Goal: Task Accomplishment & Management: Use online tool/utility

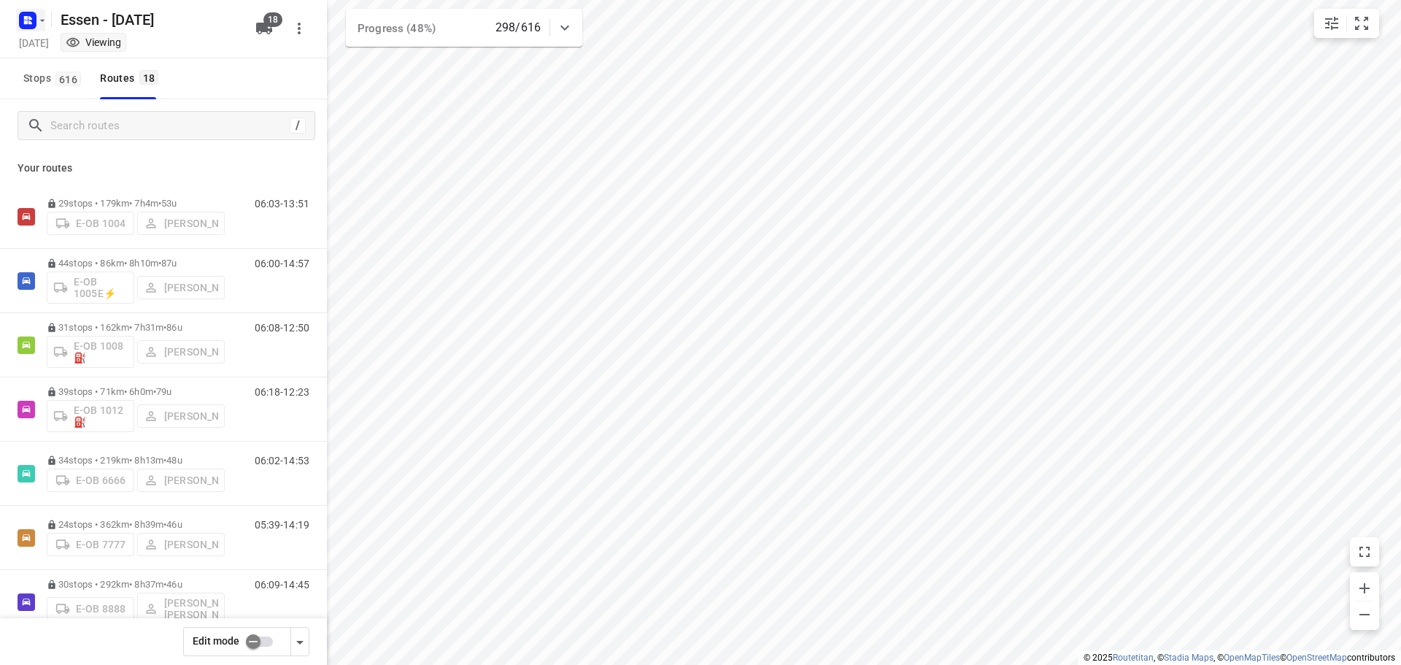
click at [34, 21] on rect "button" at bounding box center [28, 21] width 18 height 18
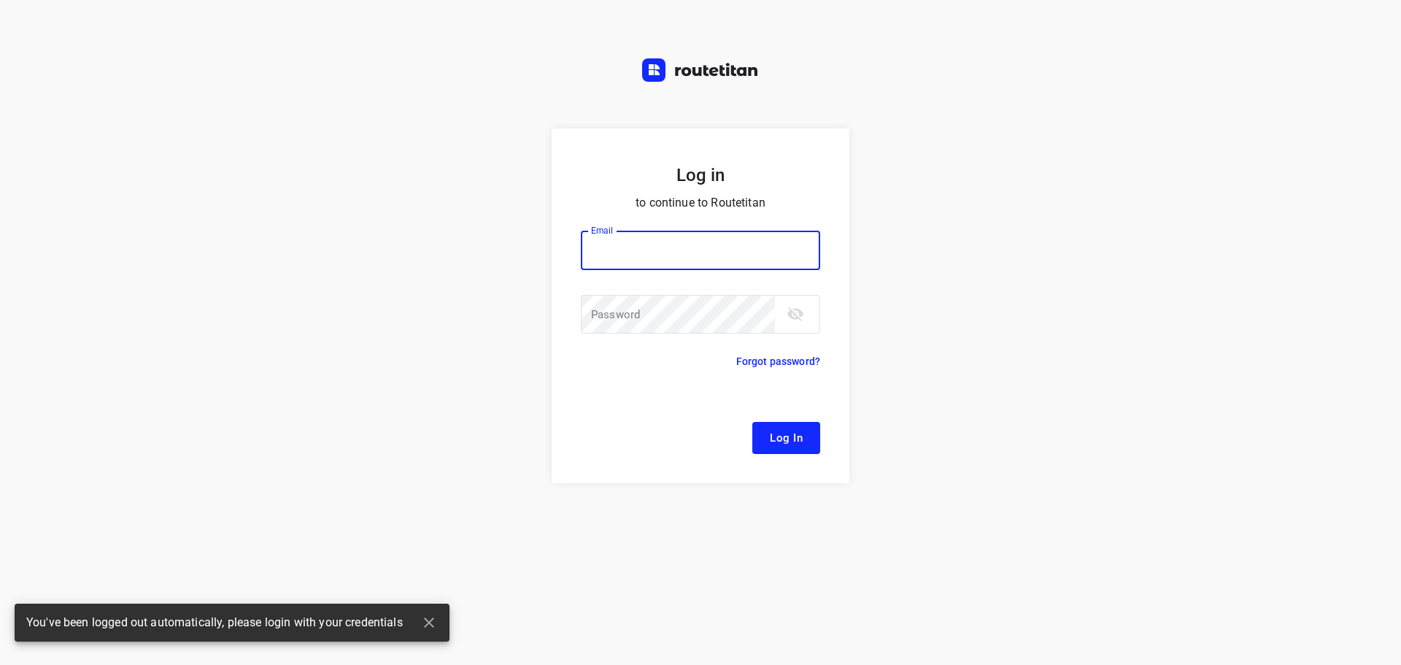
click at [30, 50] on div "Log in to continue to Routetitan Email Email ​ Password Password ​ Forgot passw…" at bounding box center [700, 332] width 1401 height 665
click at [647, 251] on input "email" at bounding box center [700, 250] width 239 height 39
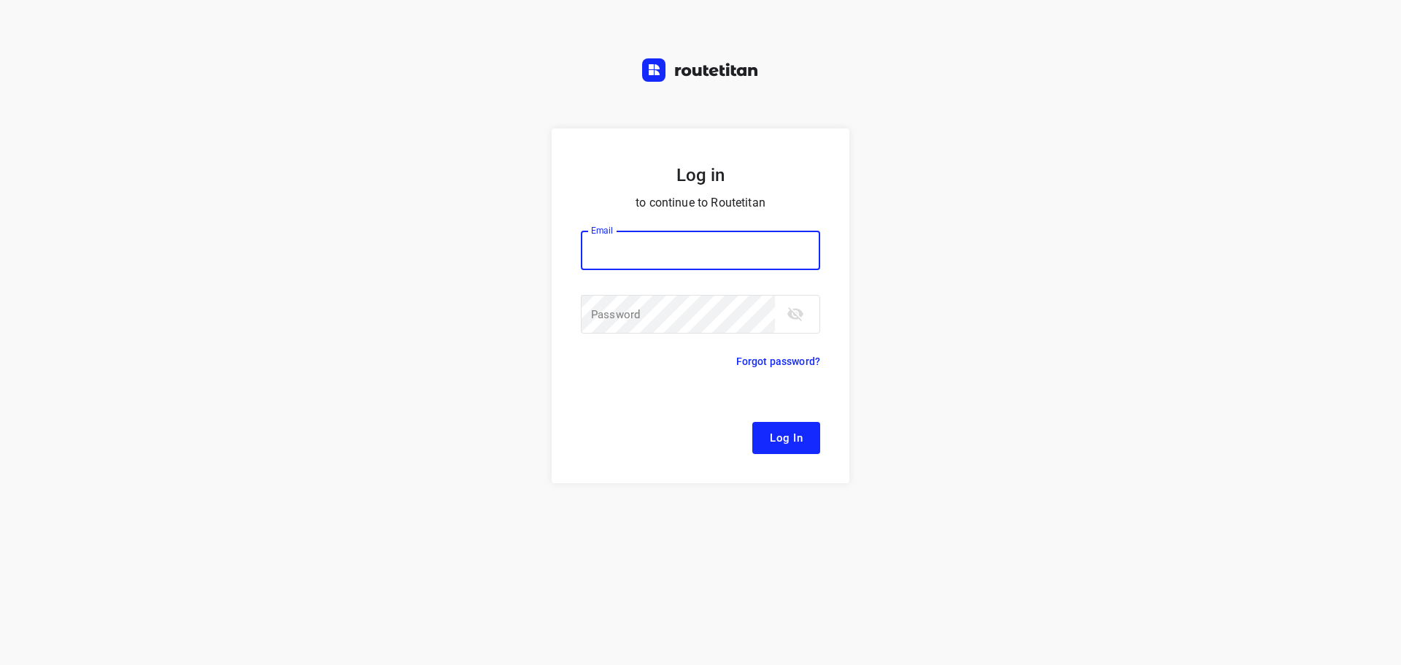
click at [795, 252] on input "email" at bounding box center [700, 250] width 239 height 39
click at [0, 0] on div at bounding box center [0, 0] width 0 height 0
type input "[EMAIL_ADDRESS][DOMAIN_NAME]"
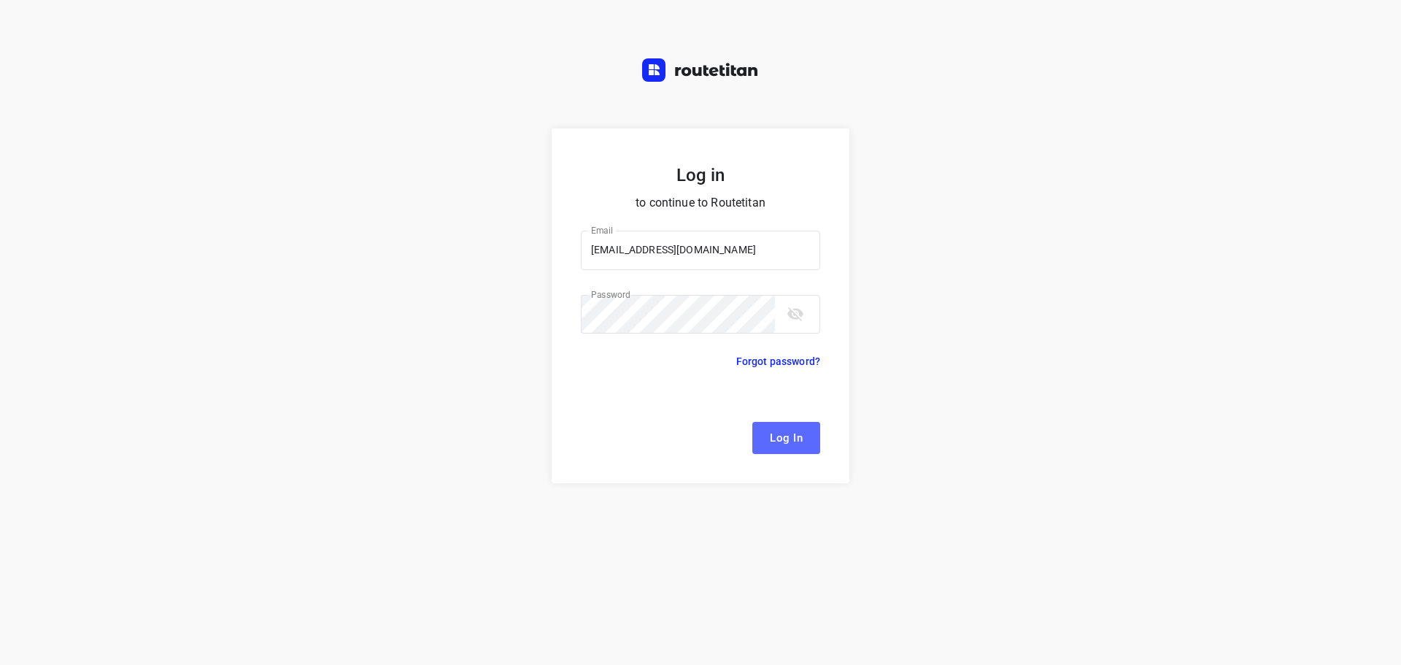
click at [782, 434] on span "Log In" at bounding box center [786, 437] width 33 height 19
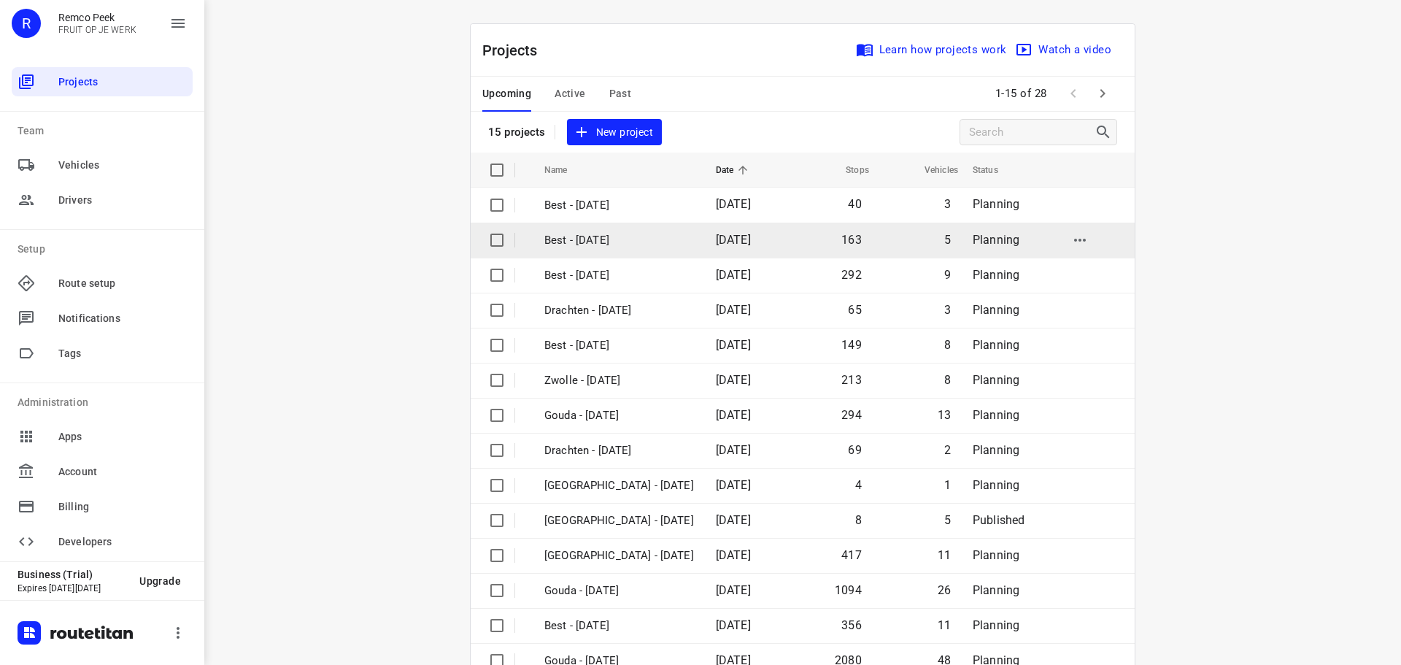
click at [0, 664] on div at bounding box center [0, 665] width 0 height 0
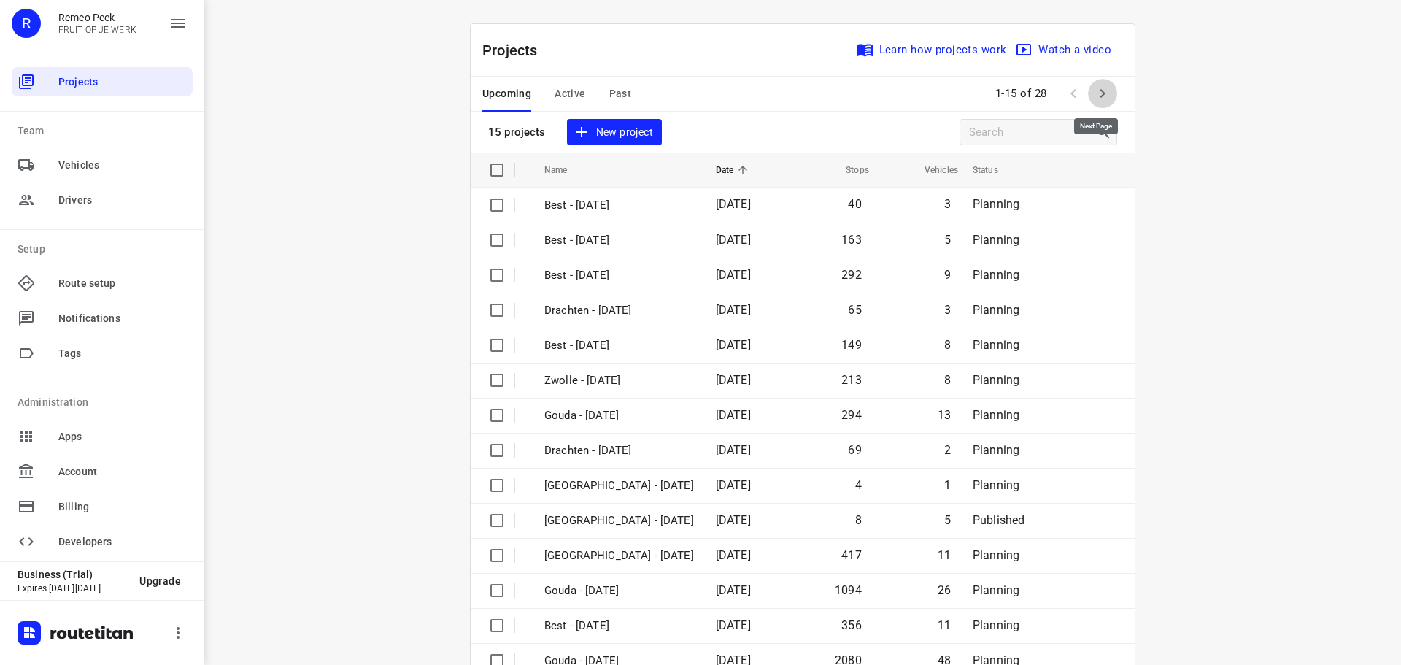
click at [1094, 93] on icon "button" at bounding box center [1103, 94] width 18 height 18
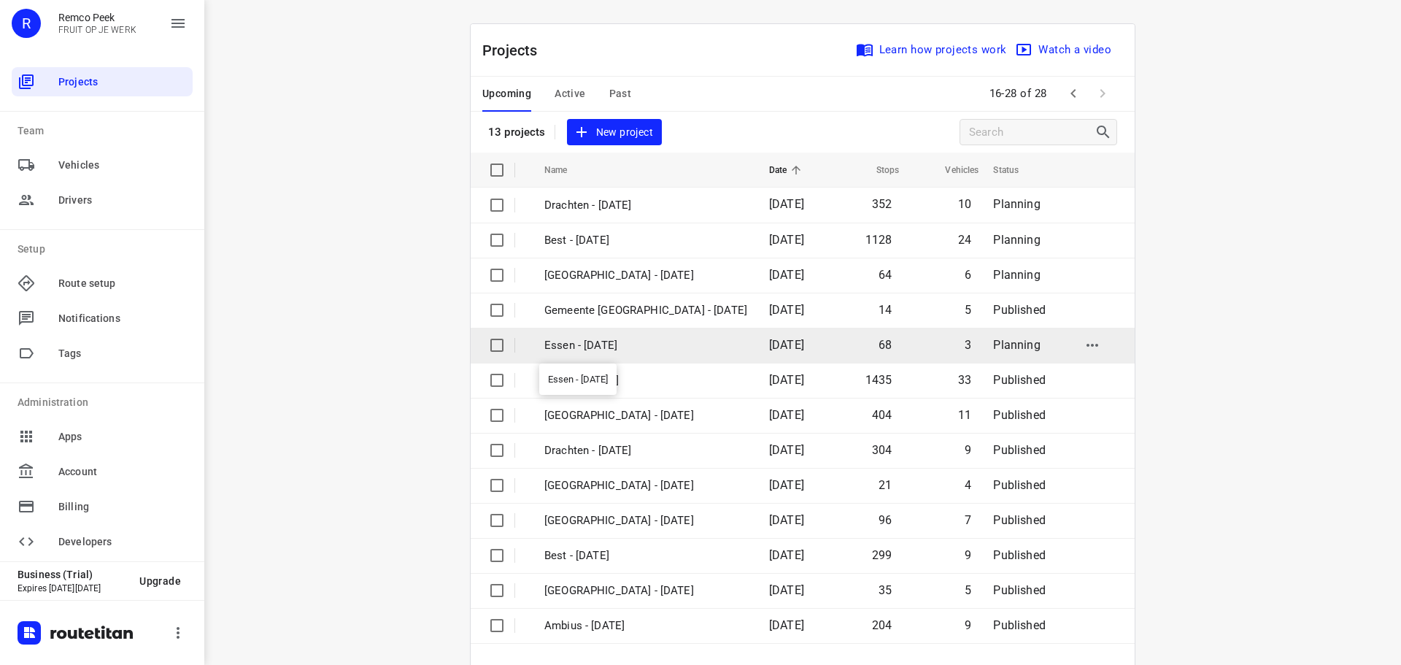
click at [644, 347] on p "Essen - Tuesday" at bounding box center [646, 345] width 203 height 17
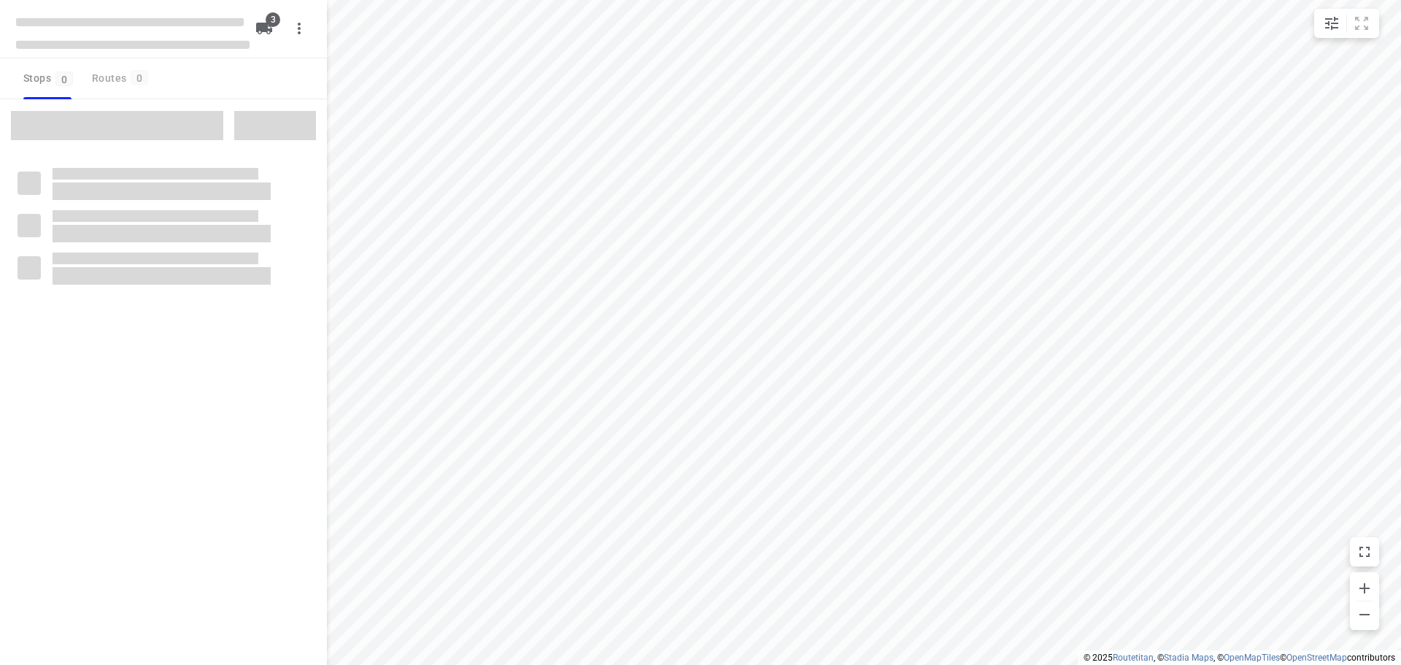
checkbox input "true"
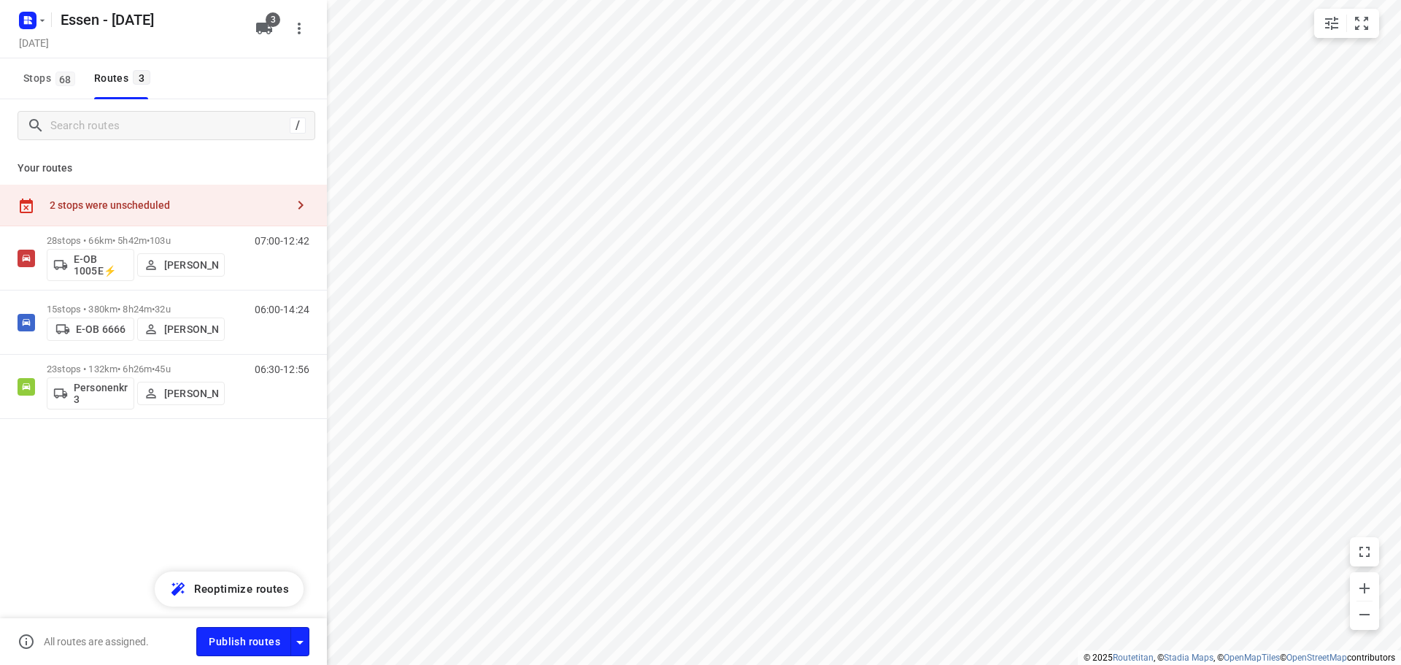
click at [144, 207] on div "2 stops were unscheduled" at bounding box center [168, 205] width 236 height 12
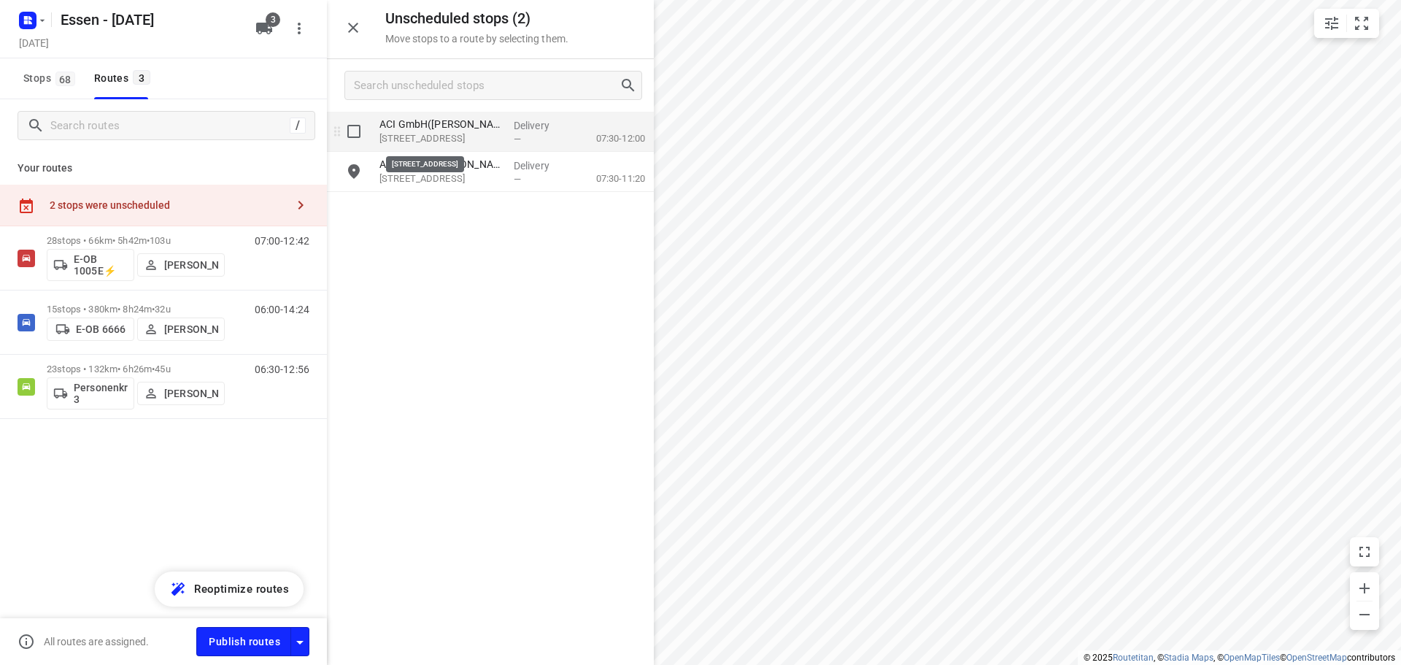
click at [496, 140] on p "Scheffelstraße 73, Düsseldorf" at bounding box center [441, 138] width 123 height 15
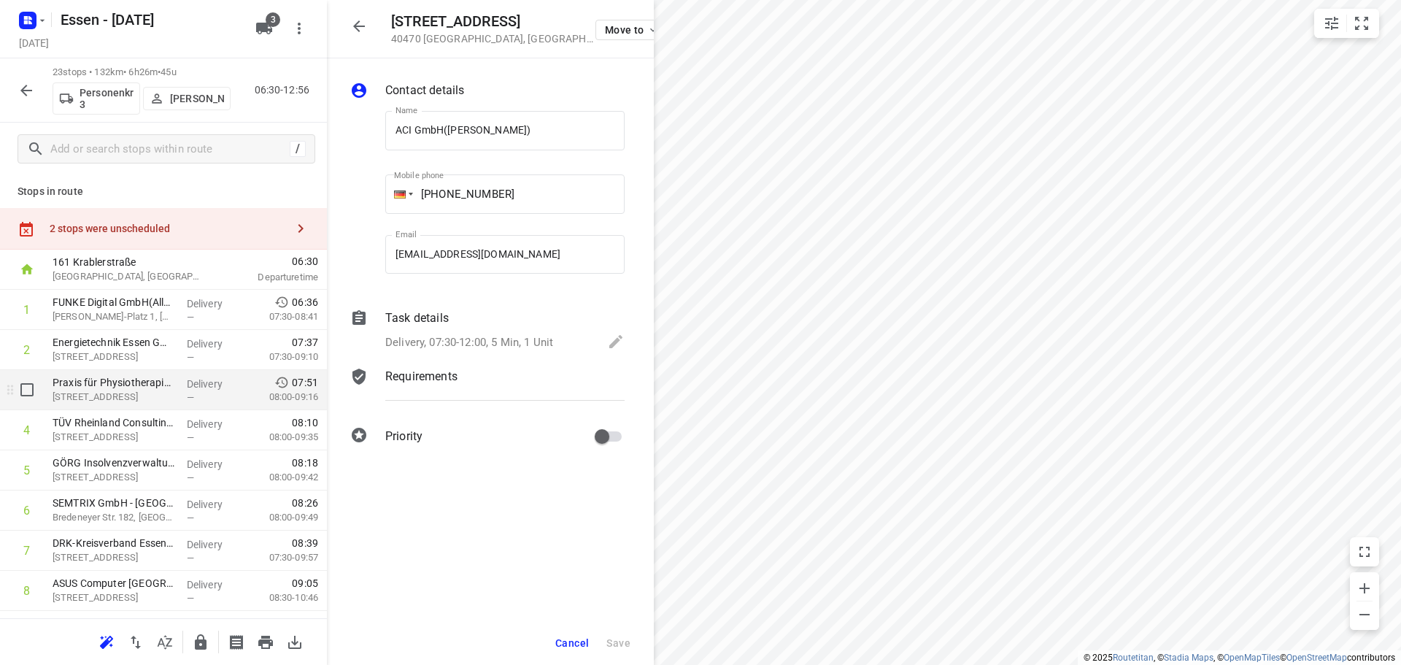
scroll to position [146, 0]
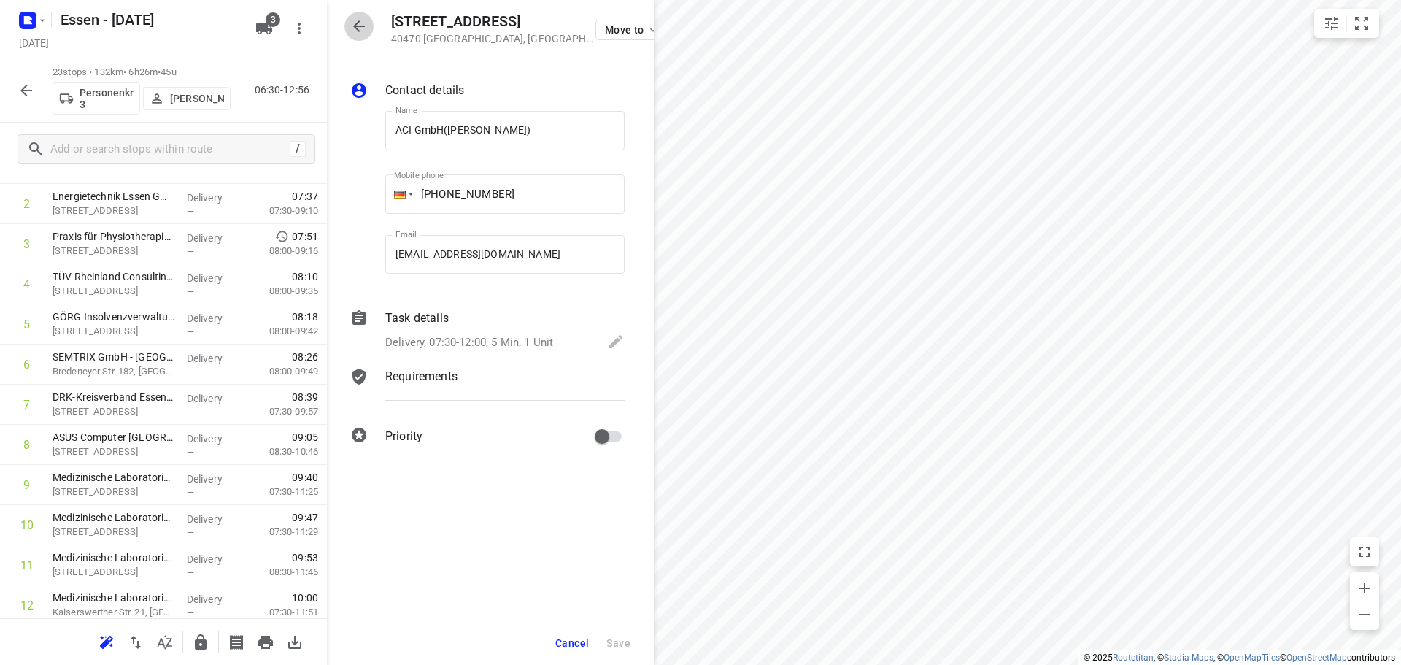
click at [358, 28] on icon "button" at bounding box center [359, 27] width 18 height 18
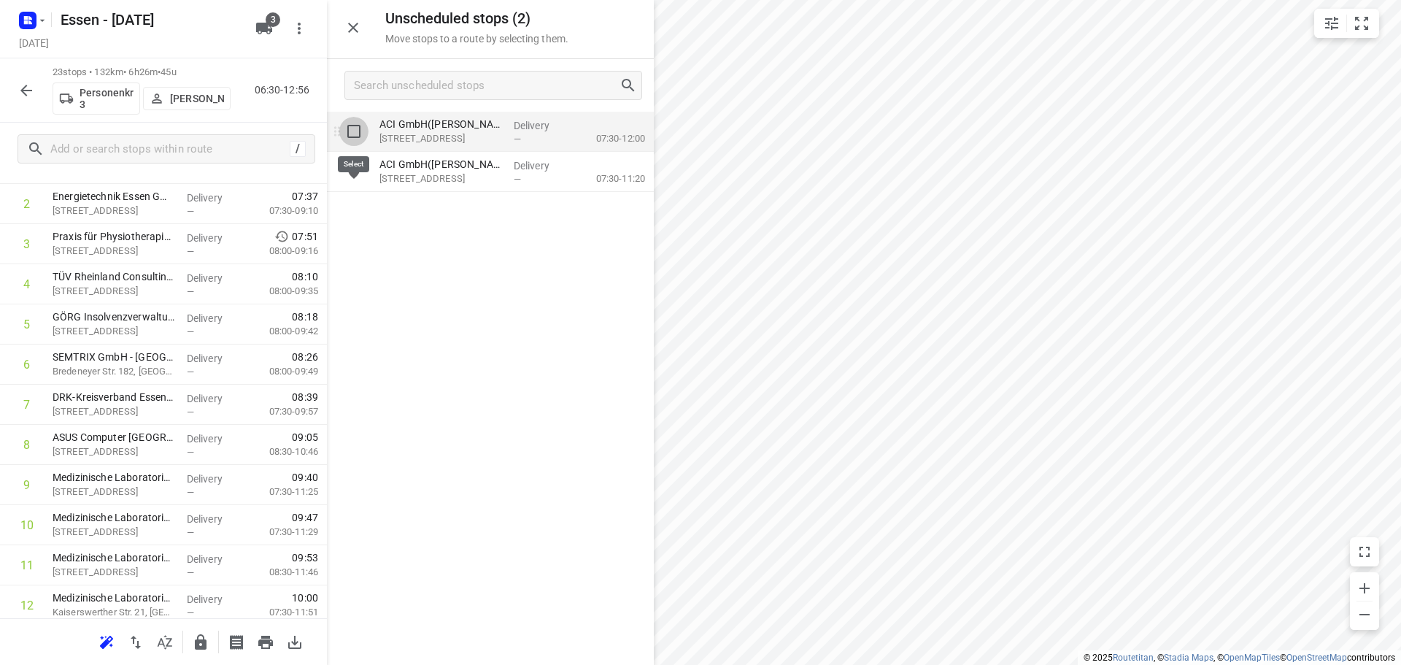
click at [351, 130] on input "grid" at bounding box center [353, 131] width 29 height 29
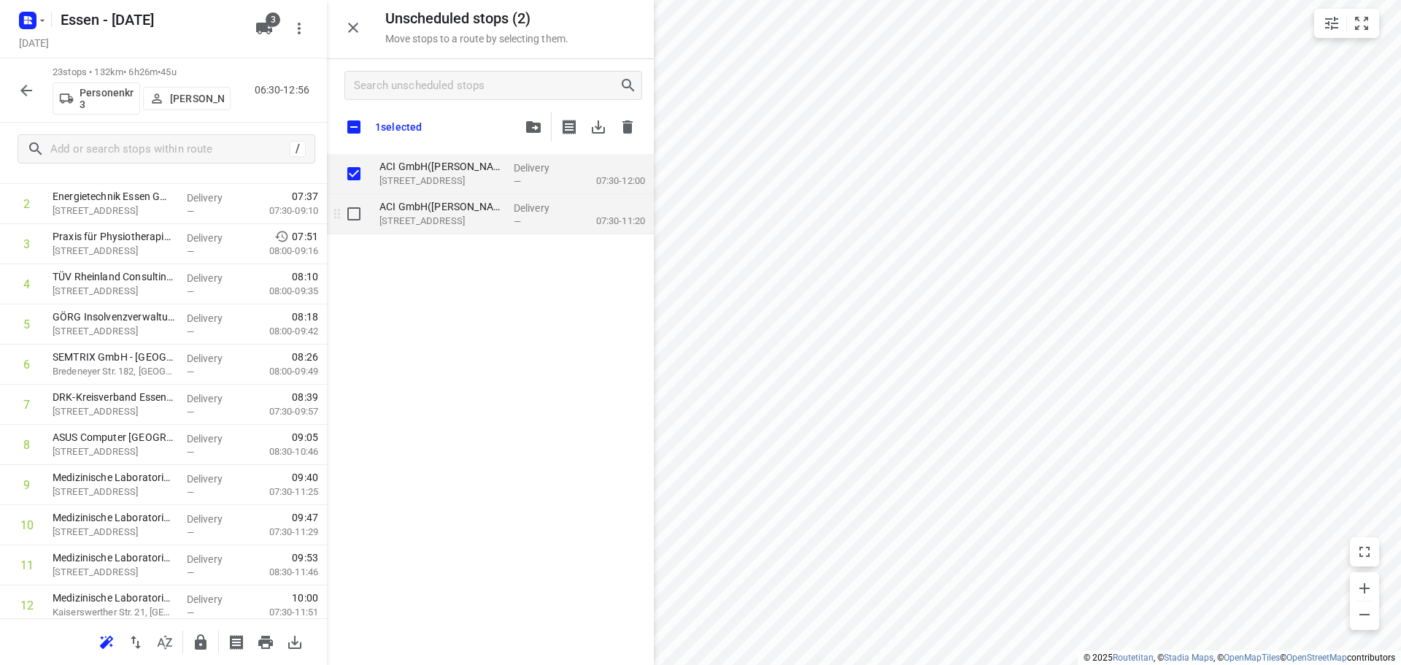
checkbox input "true"
click at [350, 215] on input "grid" at bounding box center [353, 213] width 29 height 29
checkbox input "true"
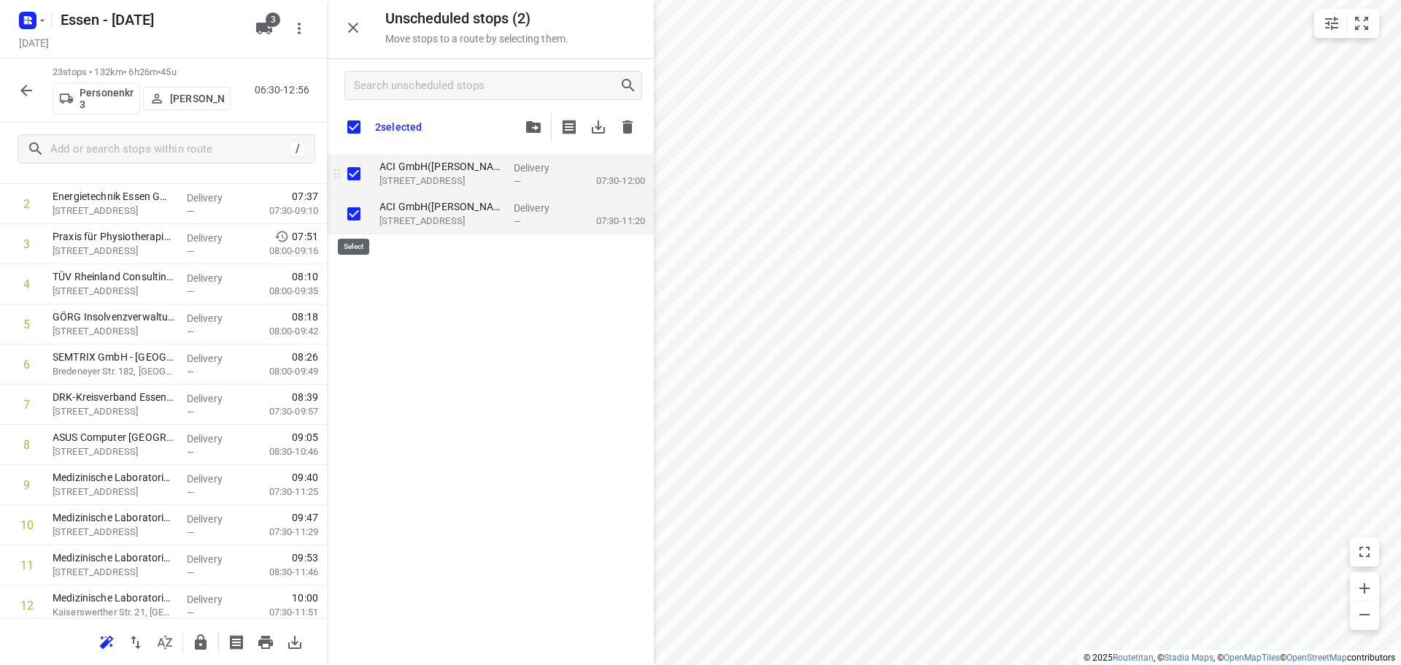
checkbox input "true"
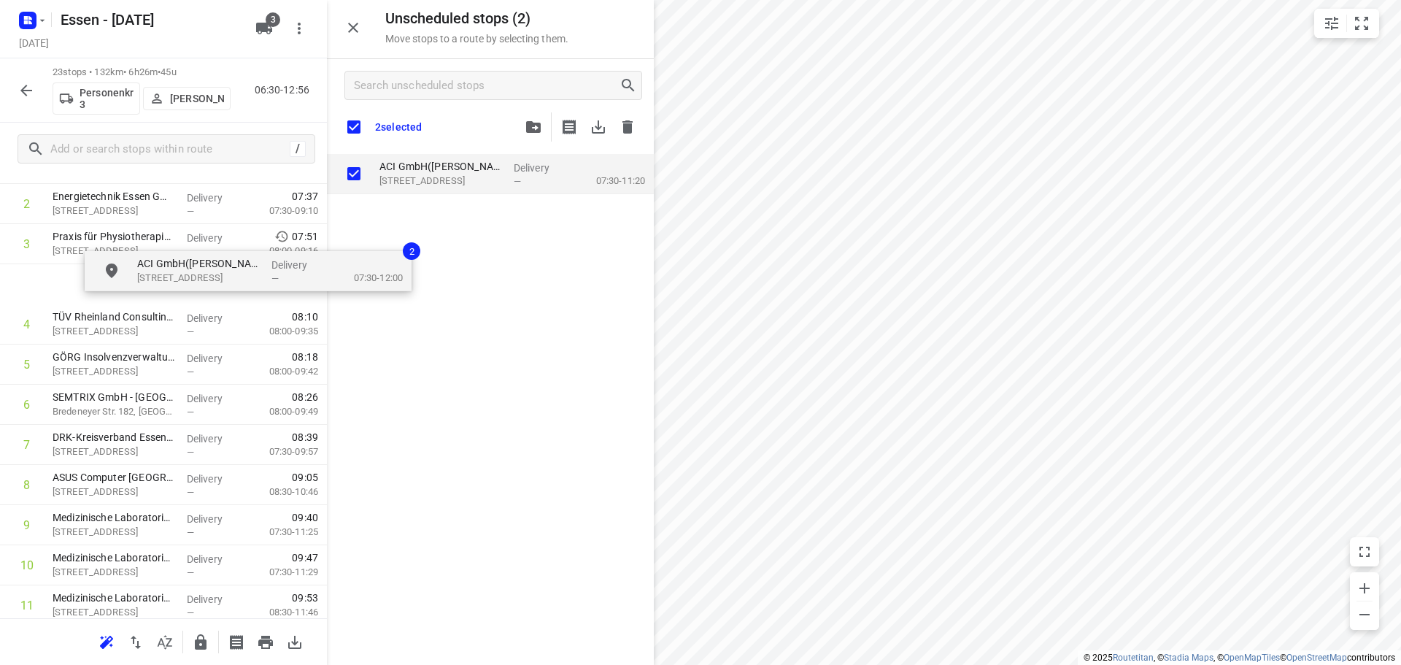
scroll to position [141, 0]
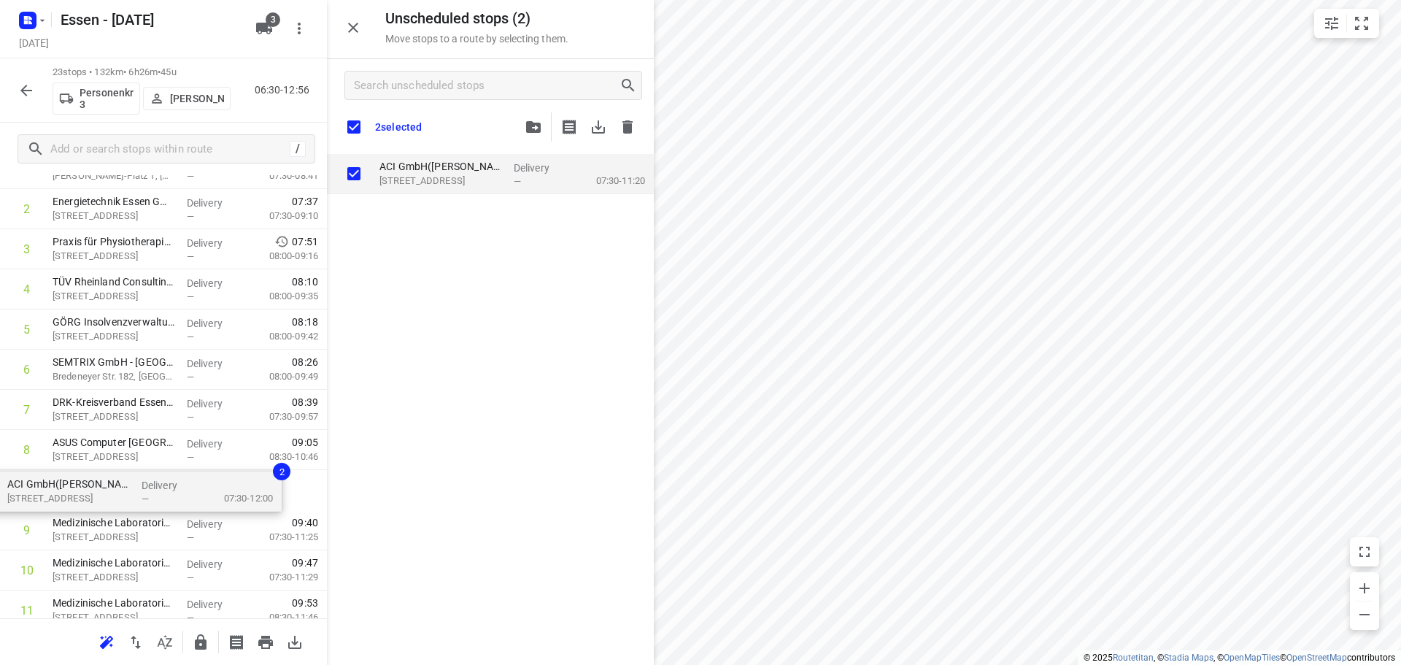
drag, startPoint x: 425, startPoint y: 182, endPoint x: 44, endPoint y: 502, distance: 497.4
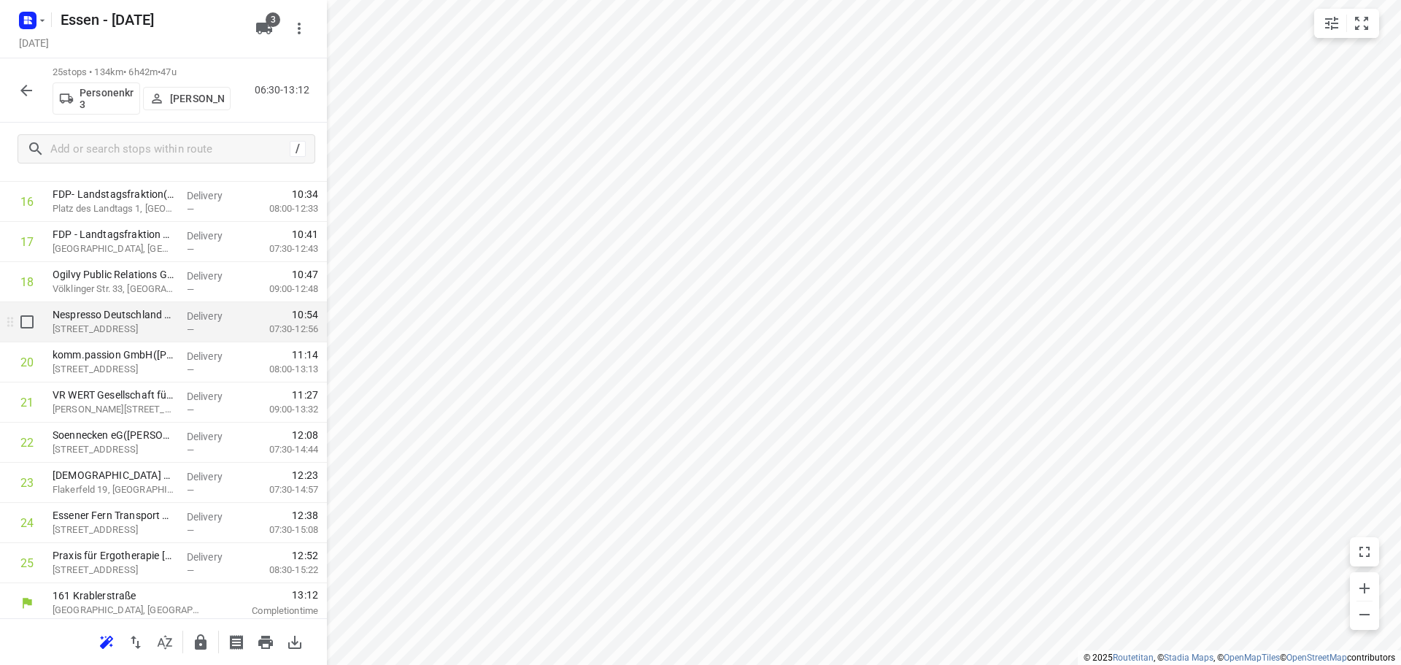
scroll to position [674, 0]
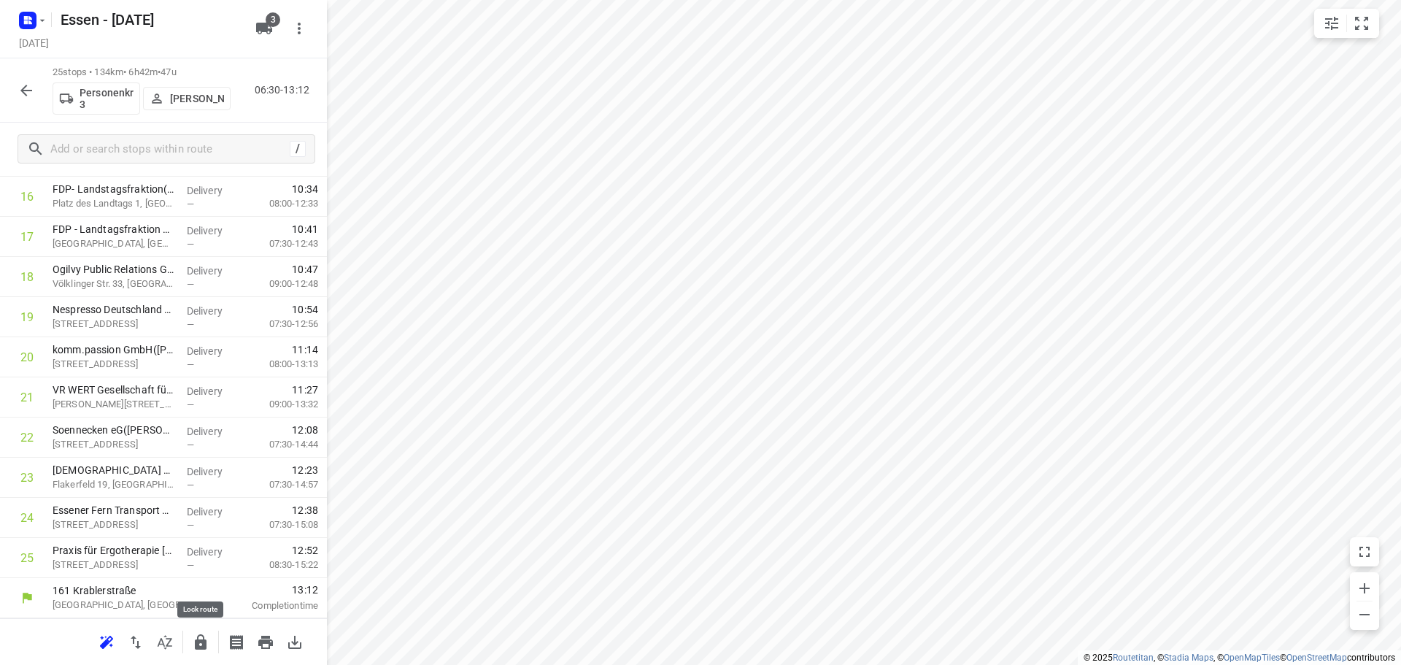
click at [200, 643] on icon "button" at bounding box center [201, 643] width 18 height 18
click at [20, 94] on icon "button" at bounding box center [27, 91] width 18 height 18
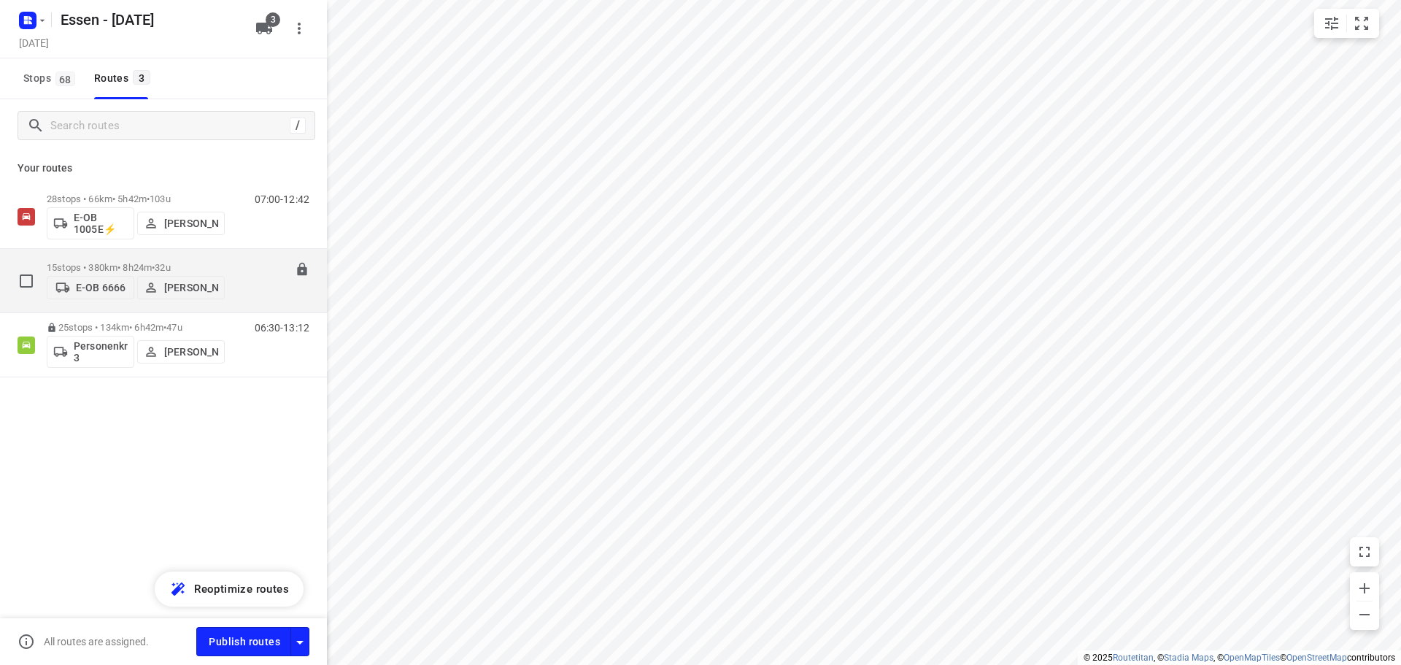
click at [126, 263] on p "15 stops • 380km • 8h24m • 32u" at bounding box center [136, 267] width 178 height 11
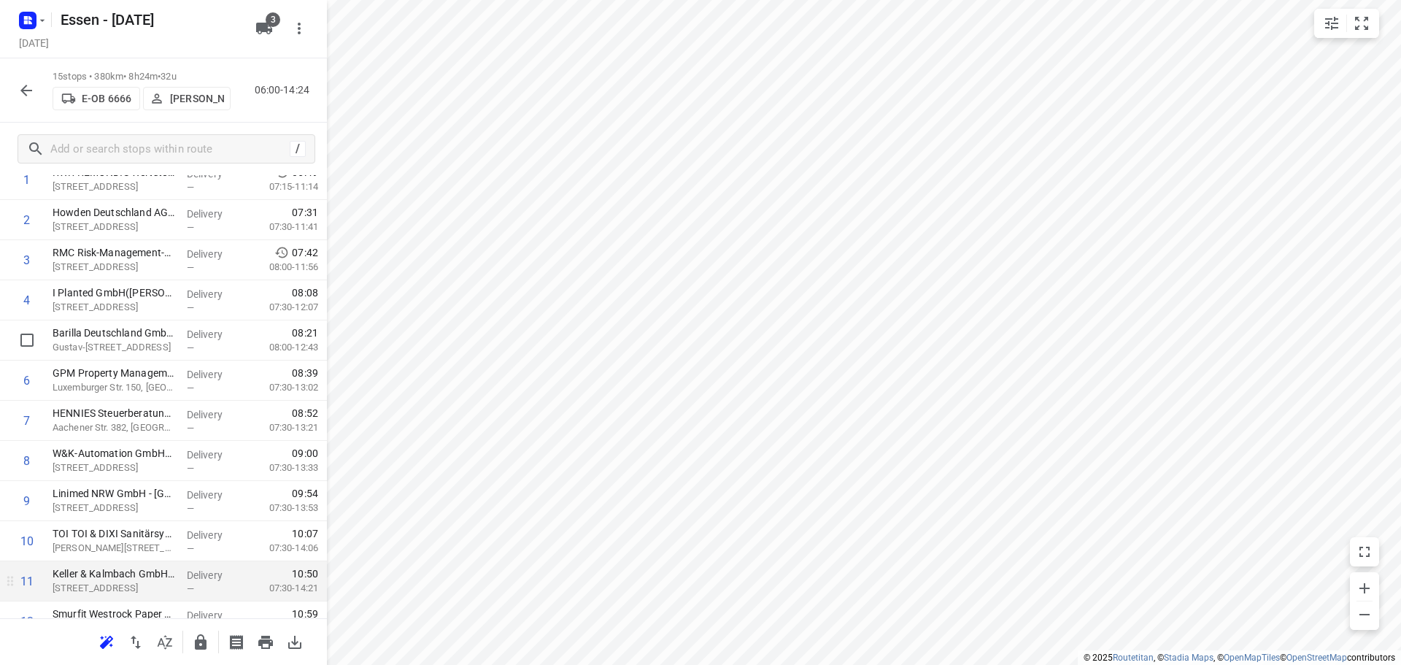
scroll to position [272, 0]
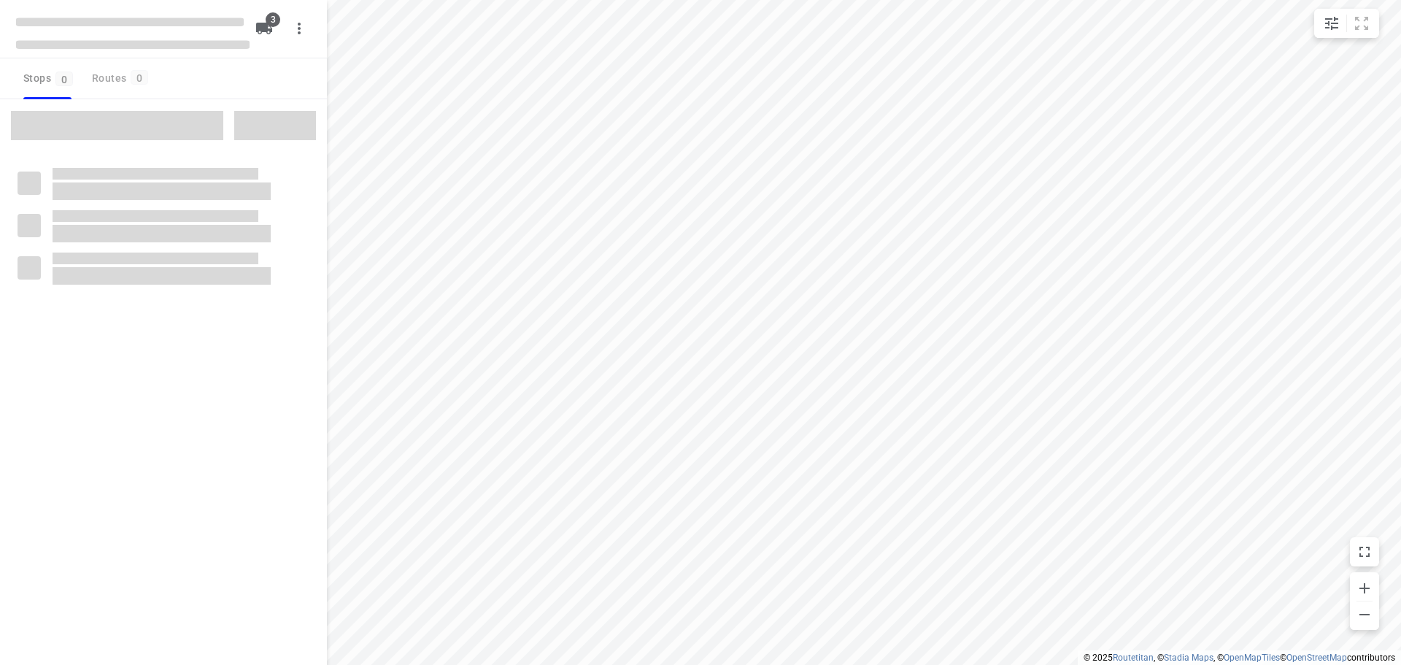
checkbox input "true"
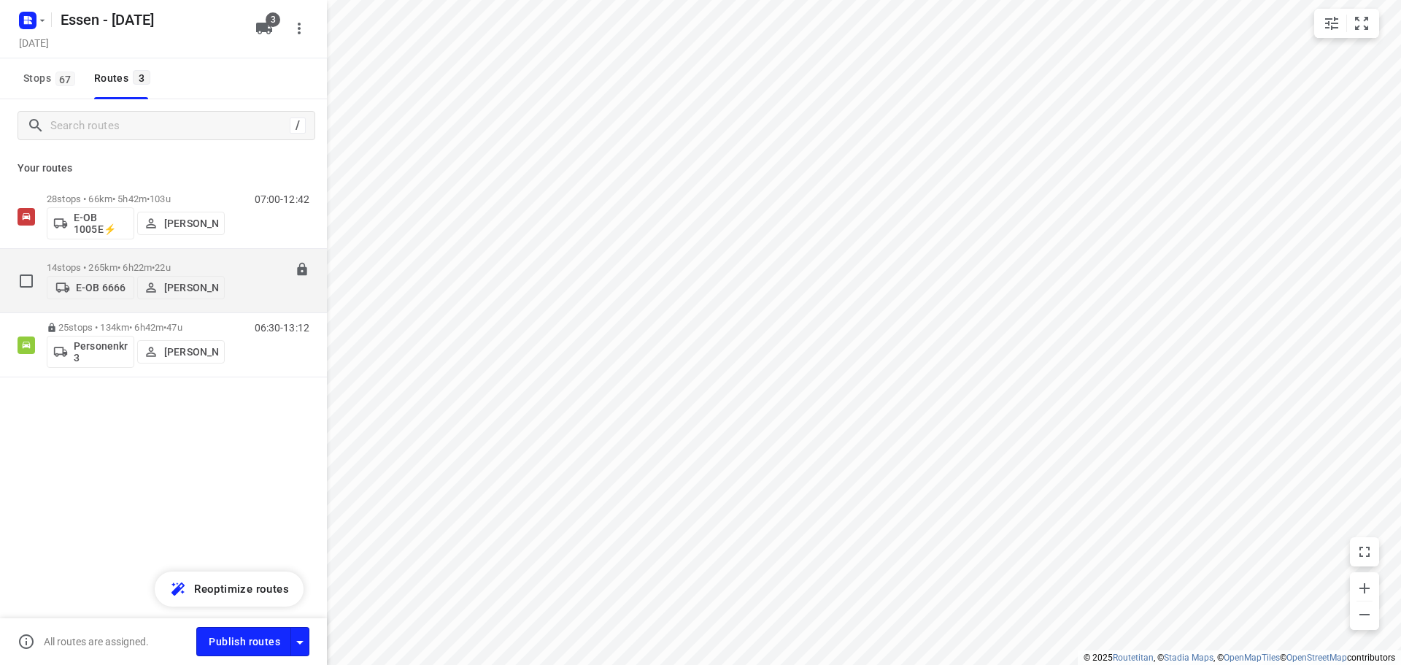
click at [146, 262] on p "14 stops • 265km • 6h22m • 22u" at bounding box center [136, 267] width 178 height 11
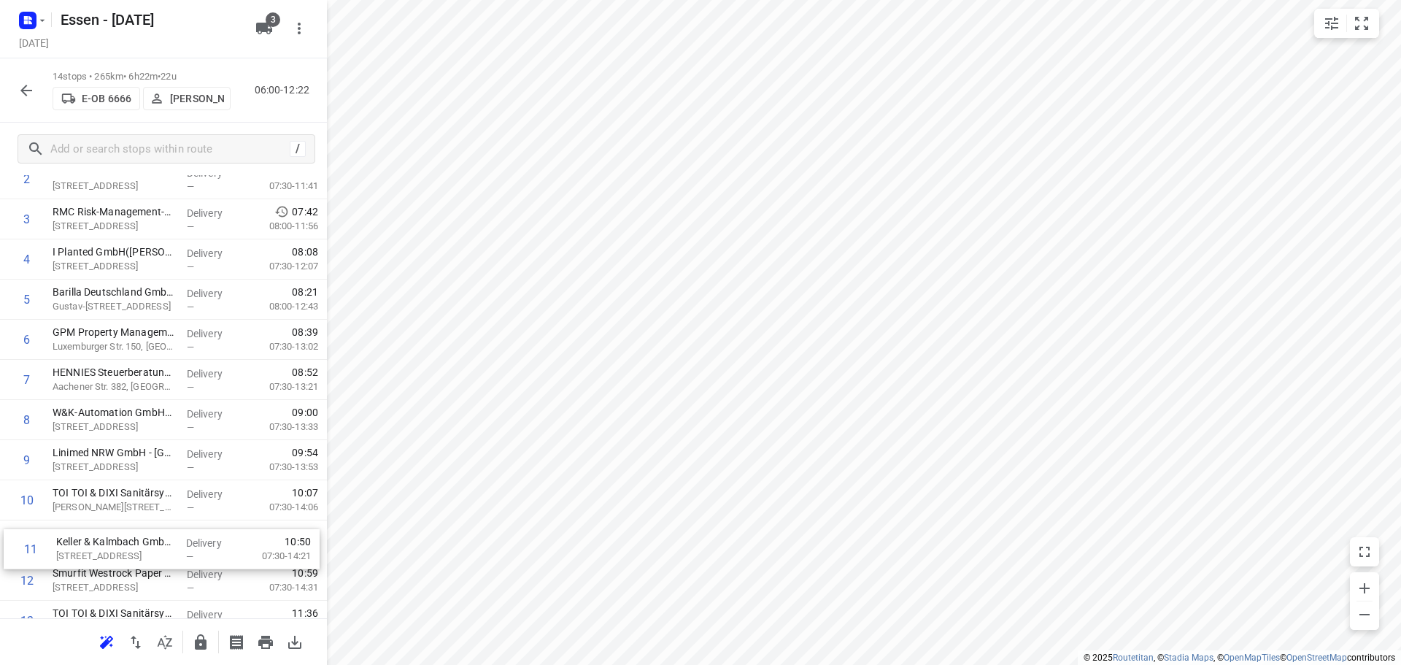
scroll to position [146, 0]
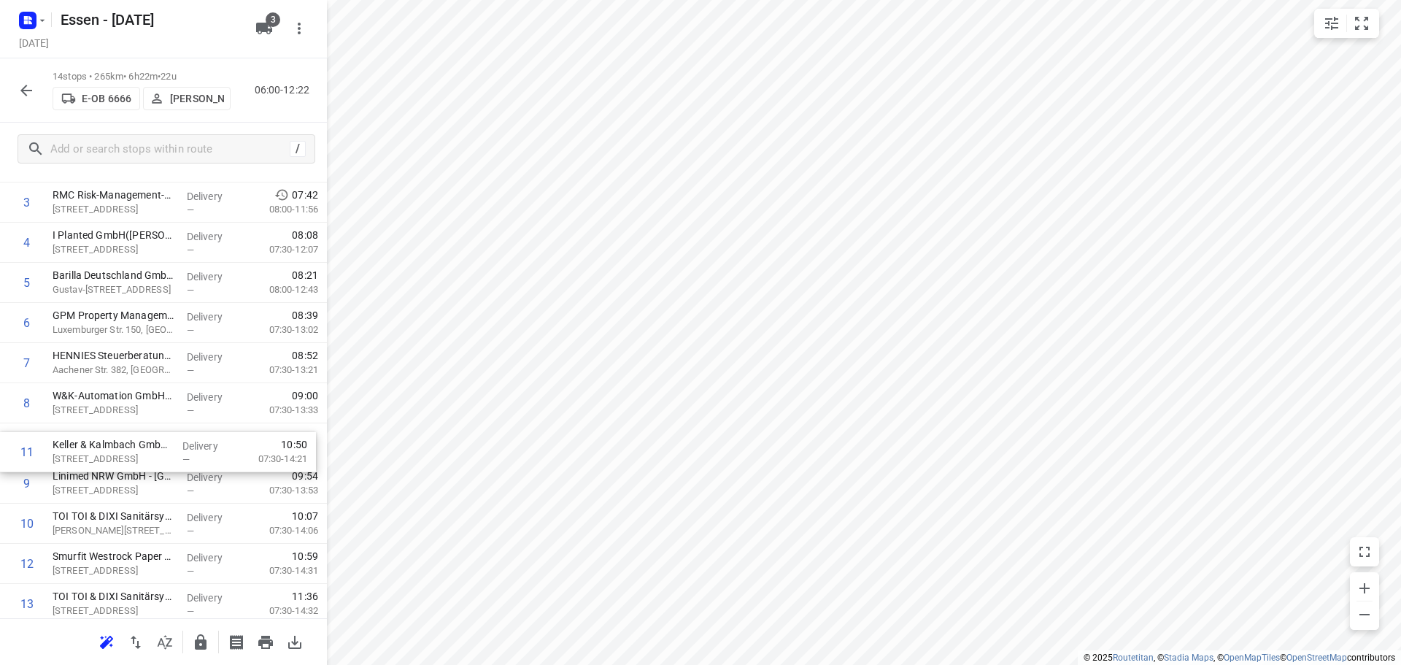
drag, startPoint x: 94, startPoint y: 596, endPoint x: 97, endPoint y: 446, distance: 149.7
click at [96, 446] on div "1 RWR REMONDIS Wertstoff-Recycling GmbH & Co. KG(Rebeka Maaßen) Industriestraße…" at bounding box center [163, 383] width 327 height 562
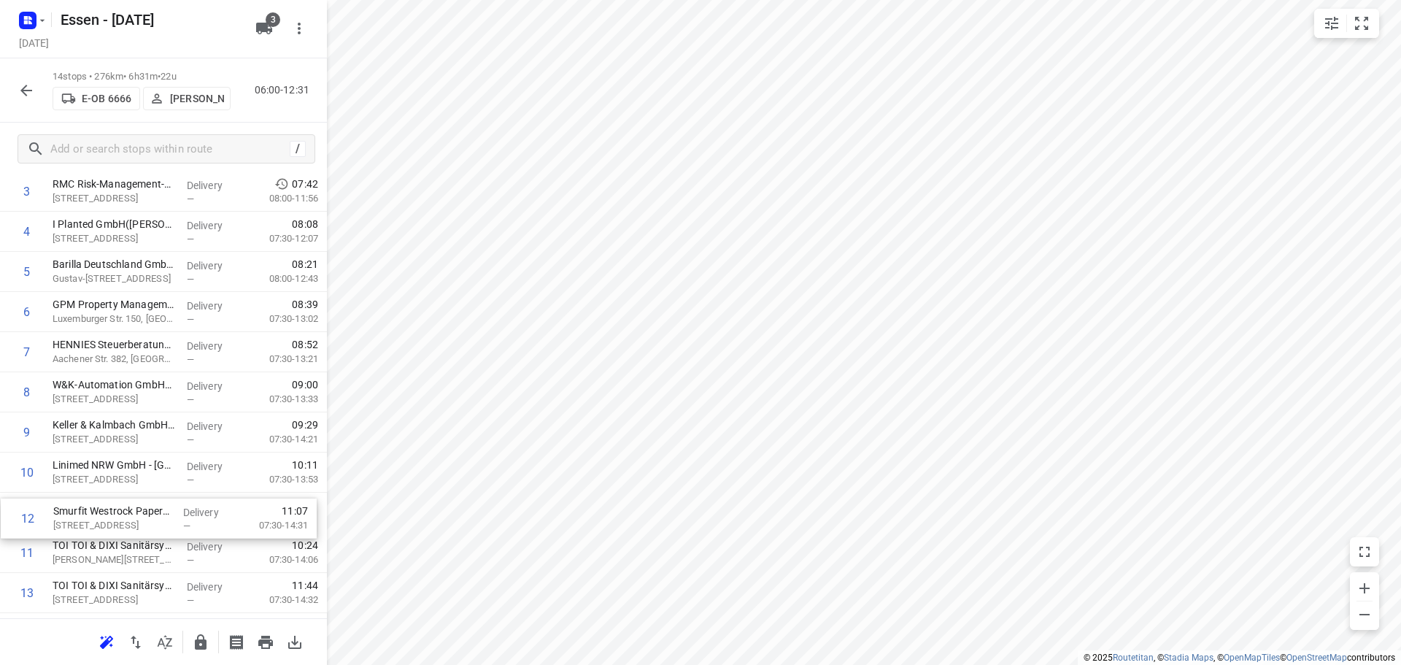
scroll to position [161, 0]
drag, startPoint x: 98, startPoint y: 572, endPoint x: 104, endPoint y: 484, distance: 88.5
click at [104, 484] on div "1 RWR REMONDIS Wertstoff-Recycling GmbH & Co. KG(Rebeka Maaßen) Industriestraße…" at bounding box center [163, 369] width 327 height 562
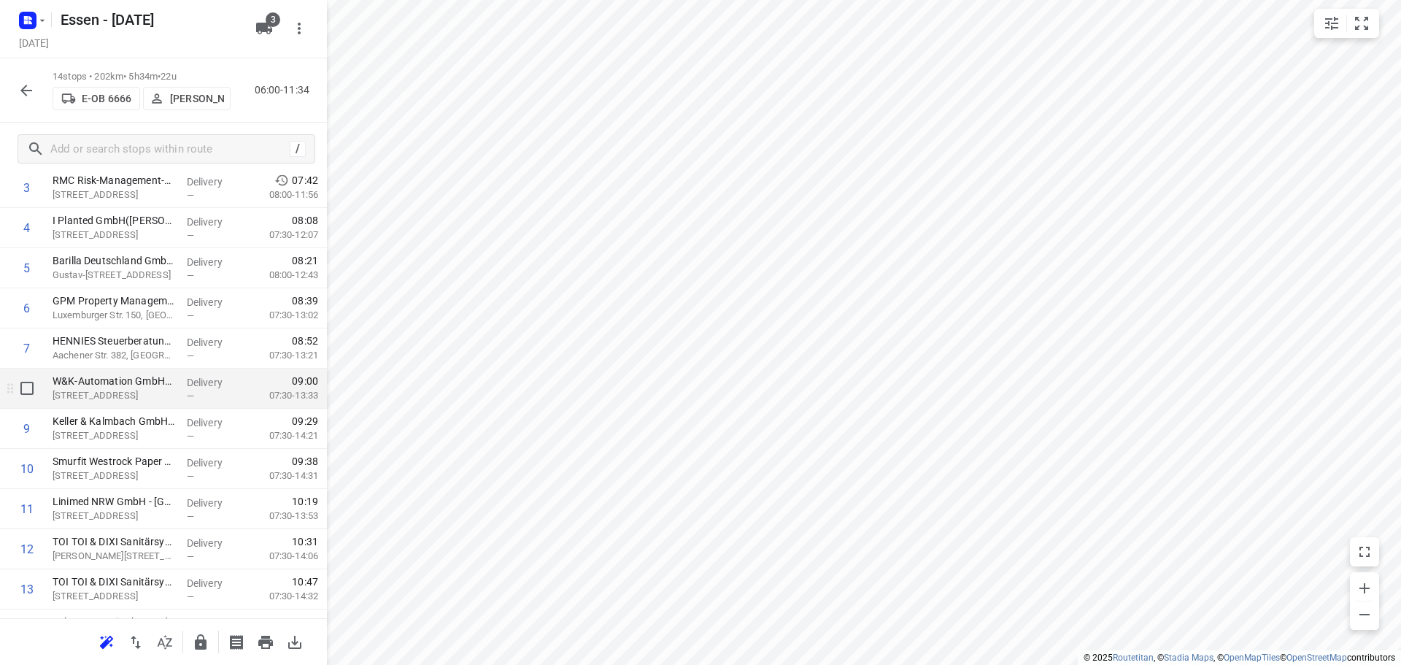
scroll to position [232, 0]
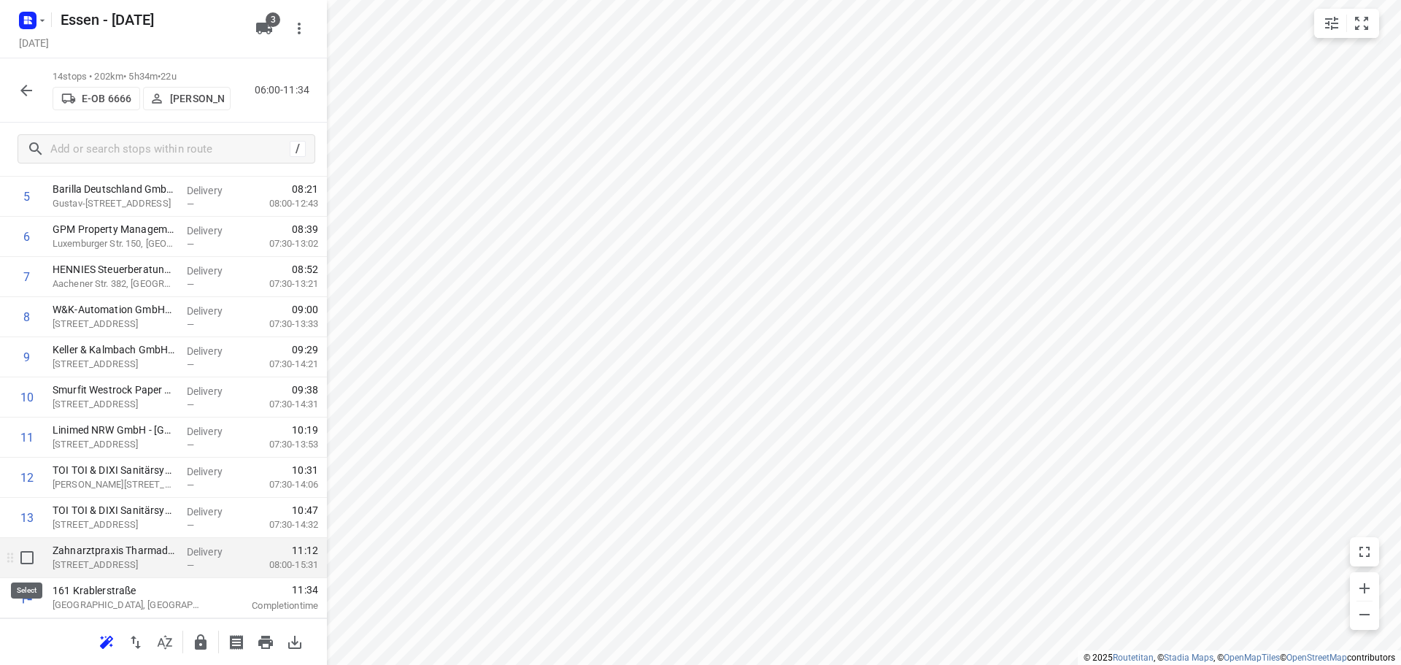
click at [26, 559] on input "checkbox" at bounding box center [26, 557] width 29 height 29
checkbox input "true"
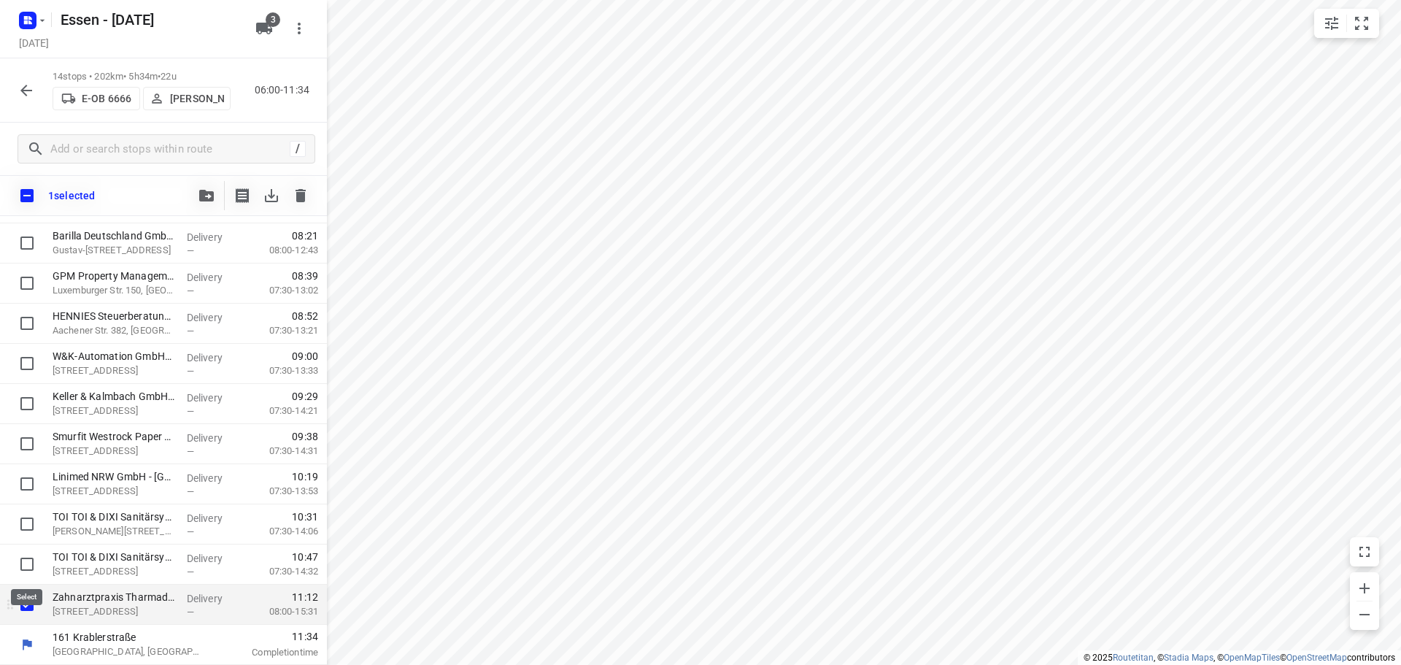
scroll to position [226, 0]
click at [22, 91] on icon "button" at bounding box center [26, 91] width 12 height 12
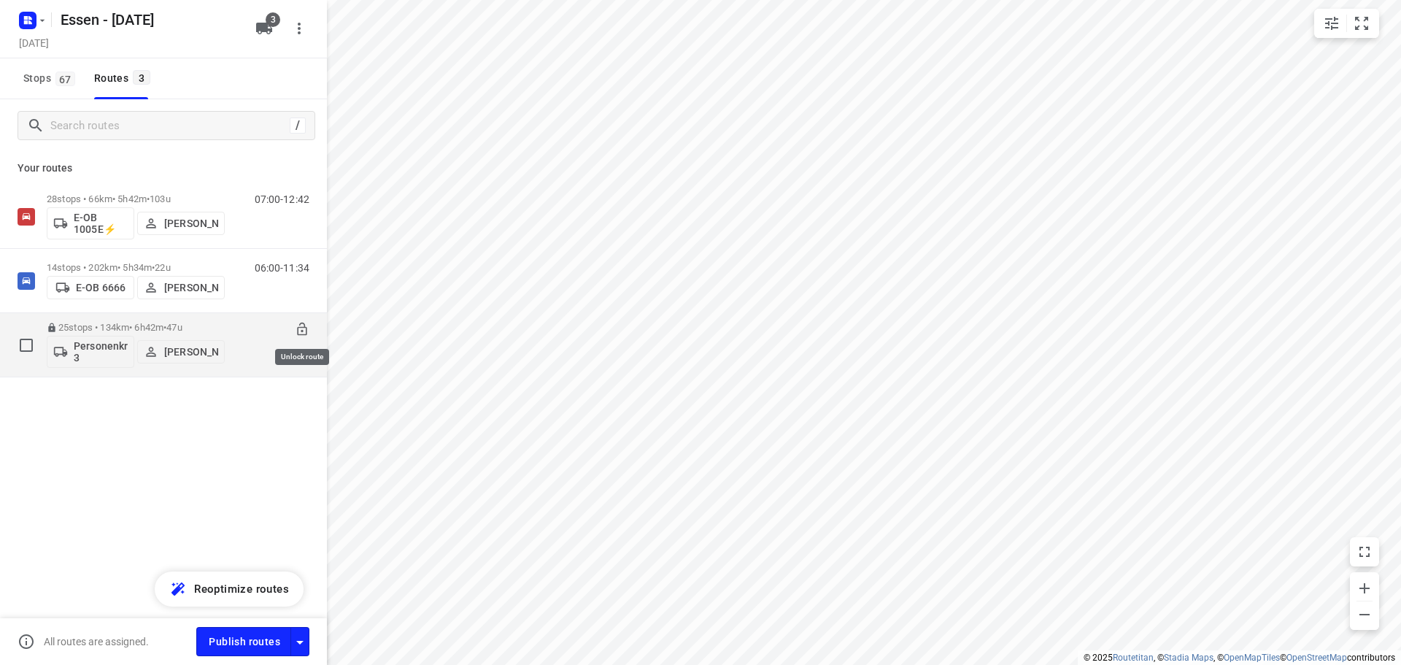
click at [301, 331] on icon at bounding box center [301, 329] width 9 height 13
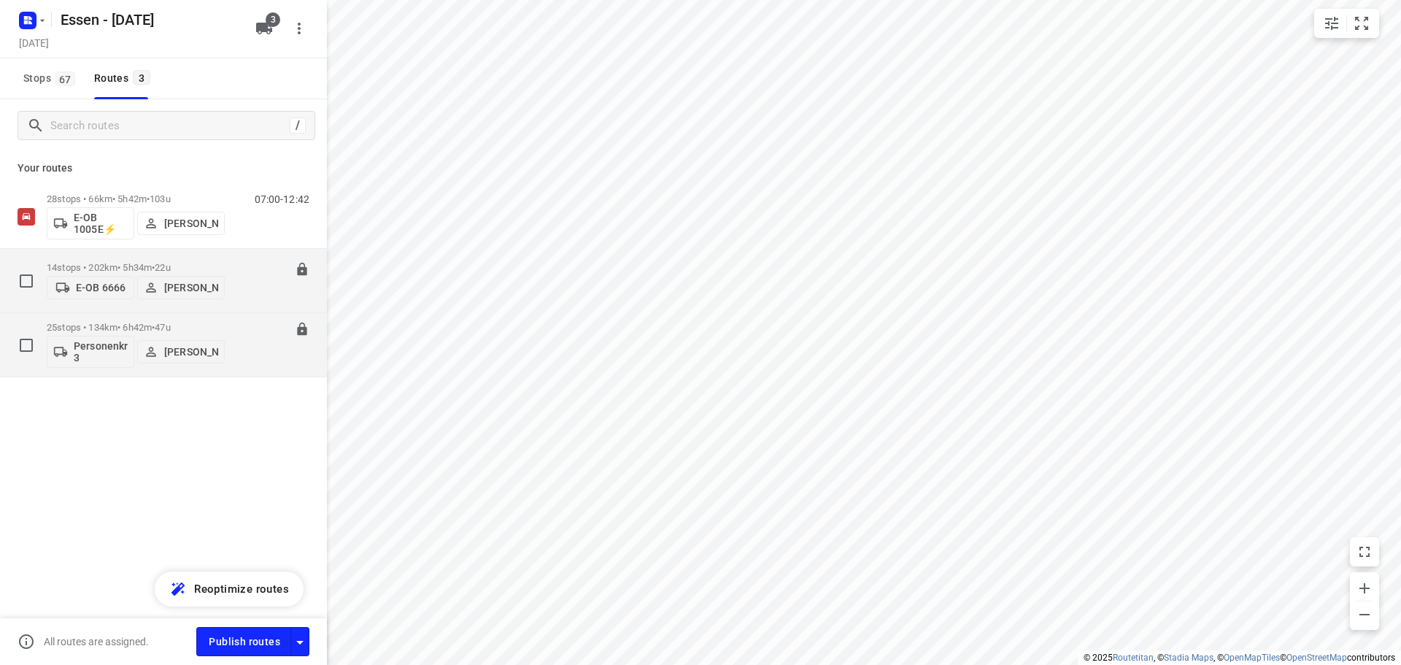
click at [155, 262] on span "•" at bounding box center [153, 267] width 3 height 11
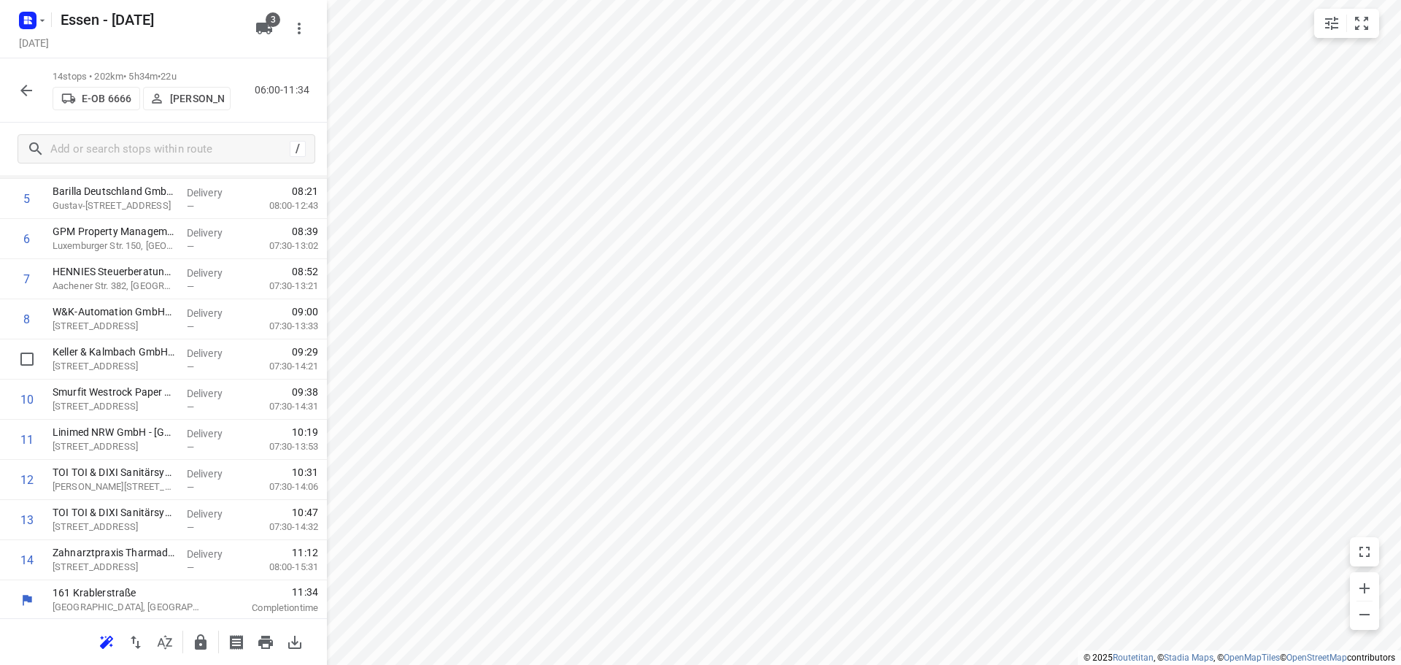
scroll to position [232, 0]
click at [26, 563] on input "checkbox" at bounding box center [26, 557] width 29 height 29
checkbox input "true"
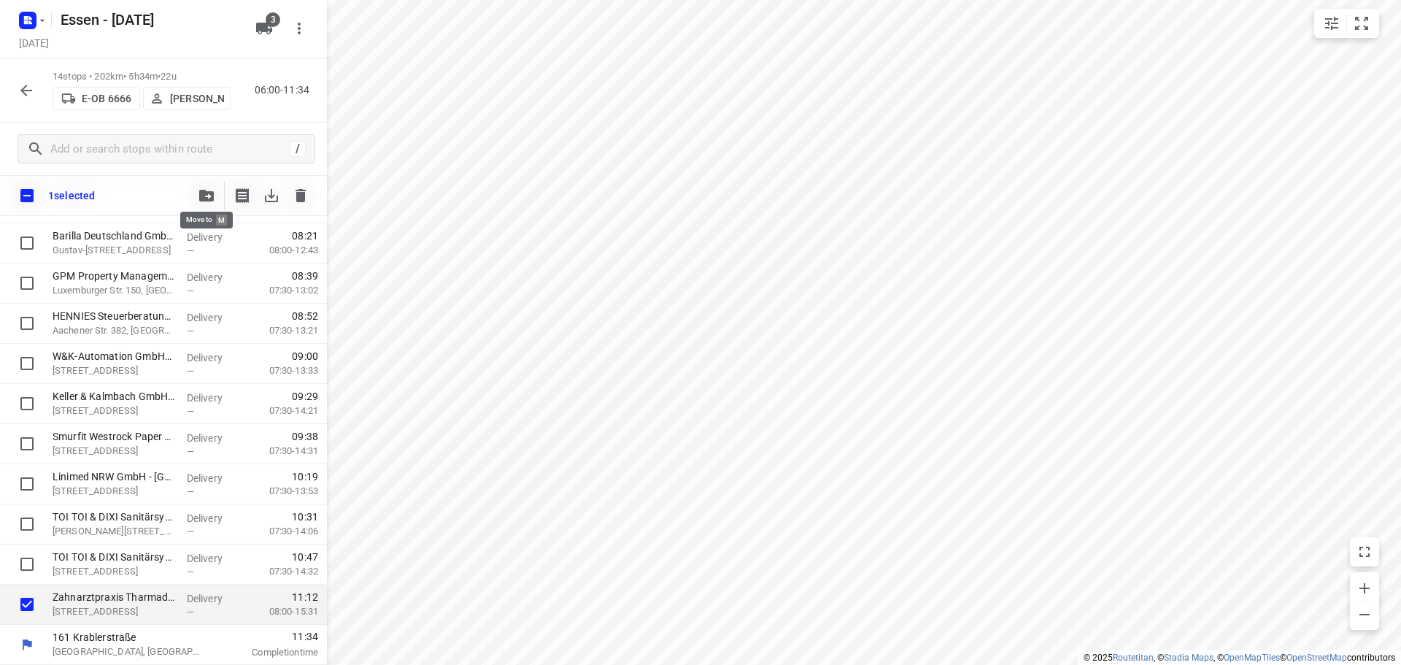
click at [202, 196] on icon "button" at bounding box center [206, 196] width 15 height 12
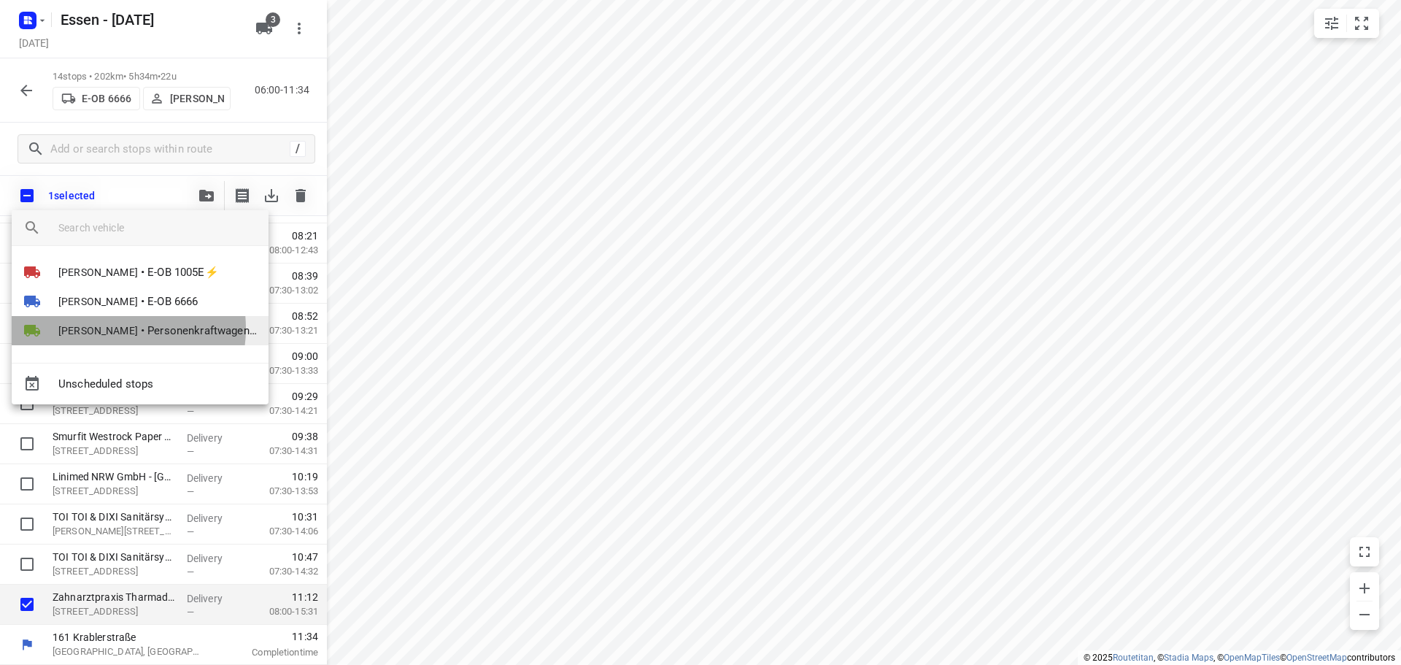
click at [113, 328] on li "Robert Kula • Personenkraftwagen 3" at bounding box center [140, 330] width 257 height 29
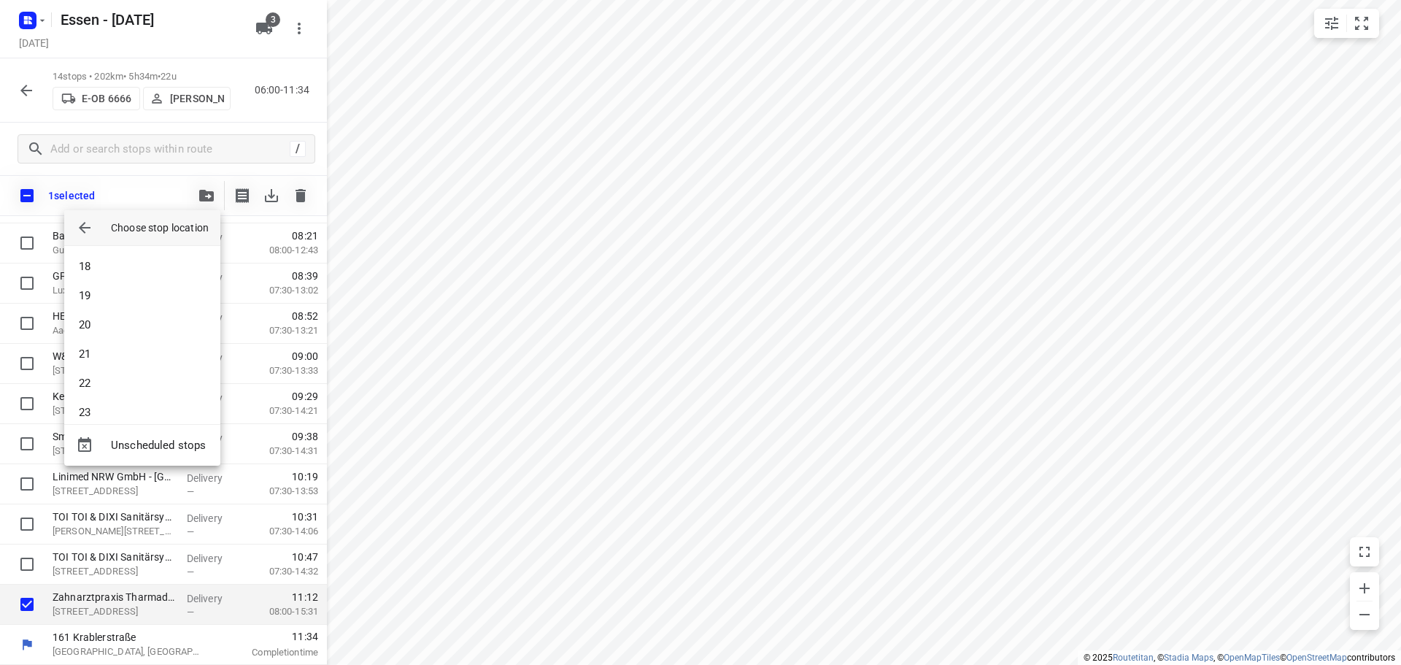
scroll to position [569, 0]
click at [99, 418] on div "1 2 3 4 5 6 7 8 9 10 11 12 13 14 15 16 17 18 19 20 21 22 23 24 25" at bounding box center [142, 335] width 156 height 178
click at [96, 412] on li "25" at bounding box center [142, 397] width 156 height 29
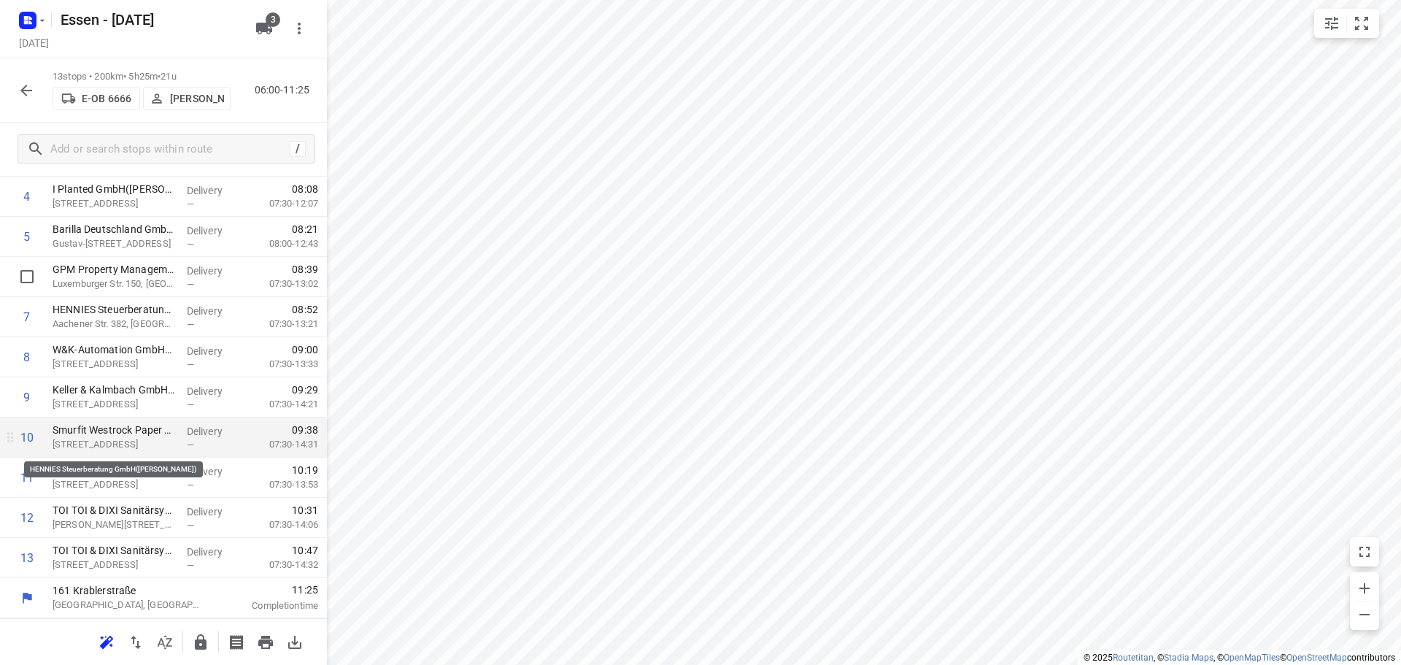
scroll to position [0, 0]
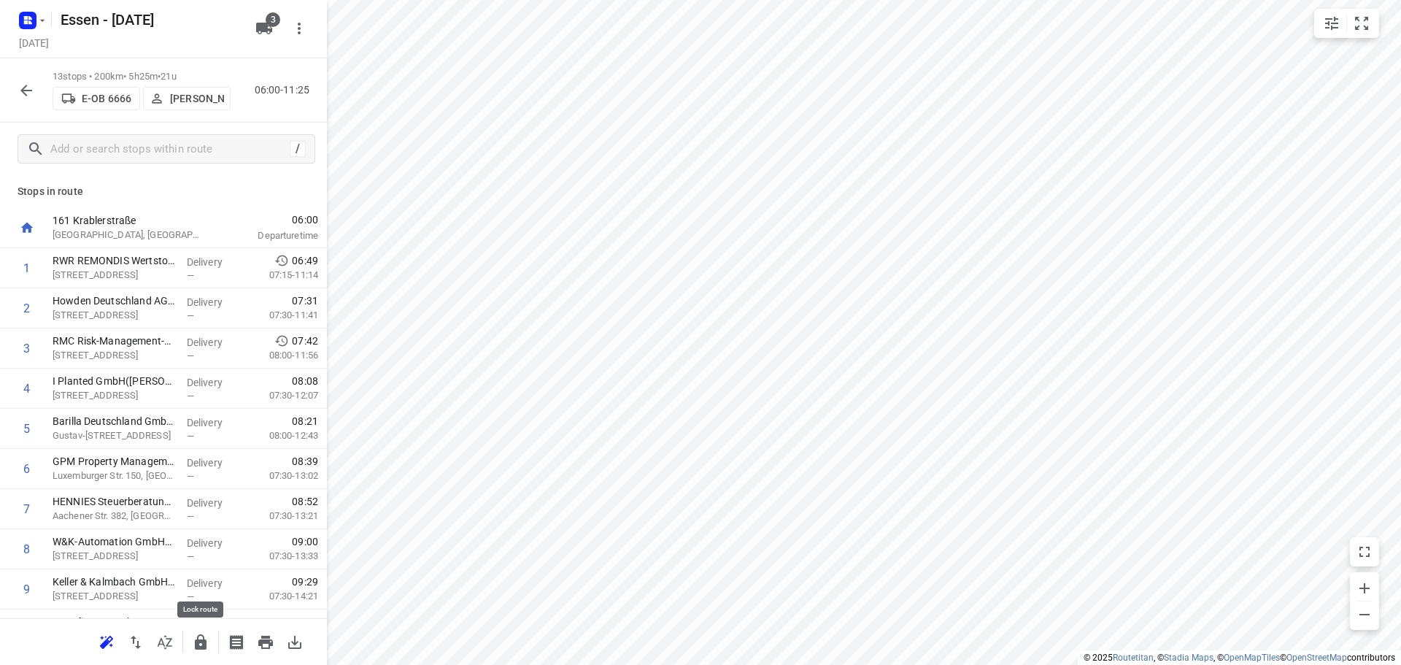
click at [204, 646] on icon "button" at bounding box center [201, 641] width 12 height 15
click at [24, 94] on icon "button" at bounding box center [27, 91] width 18 height 18
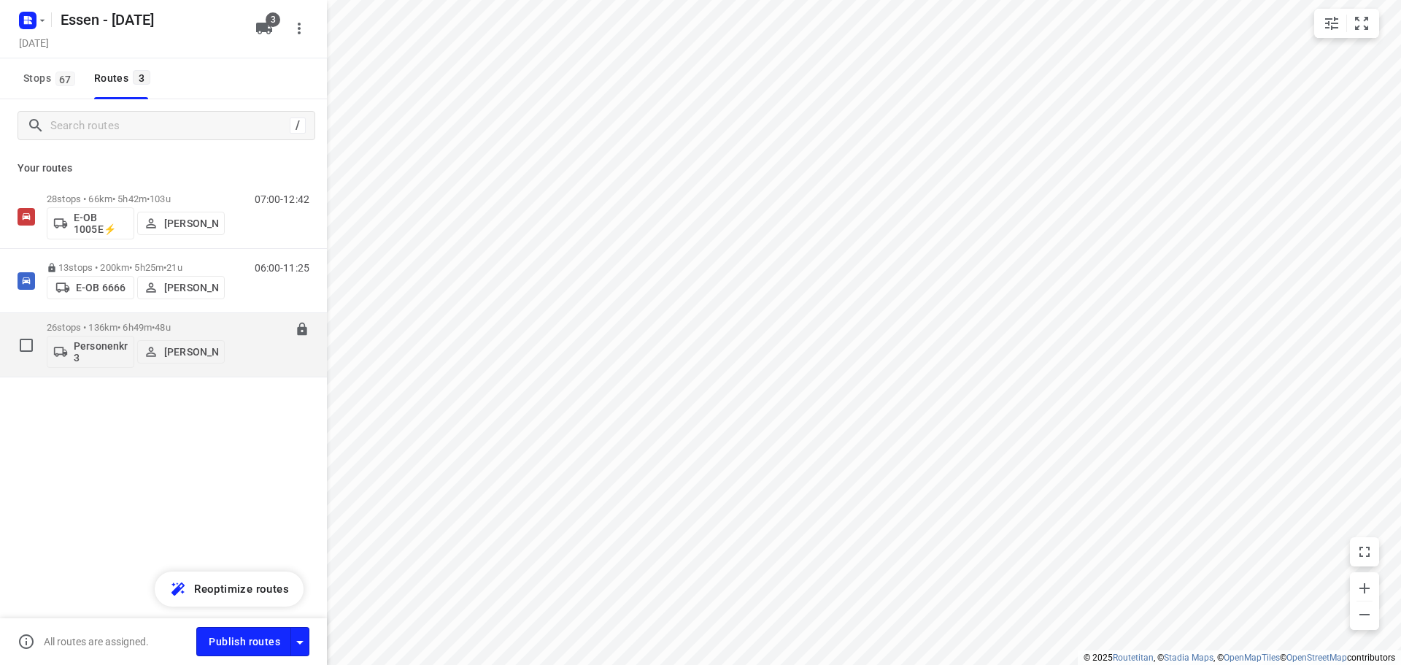
click at [82, 326] on p "26 stops • 136km • 6h49m • 48u" at bounding box center [136, 327] width 178 height 11
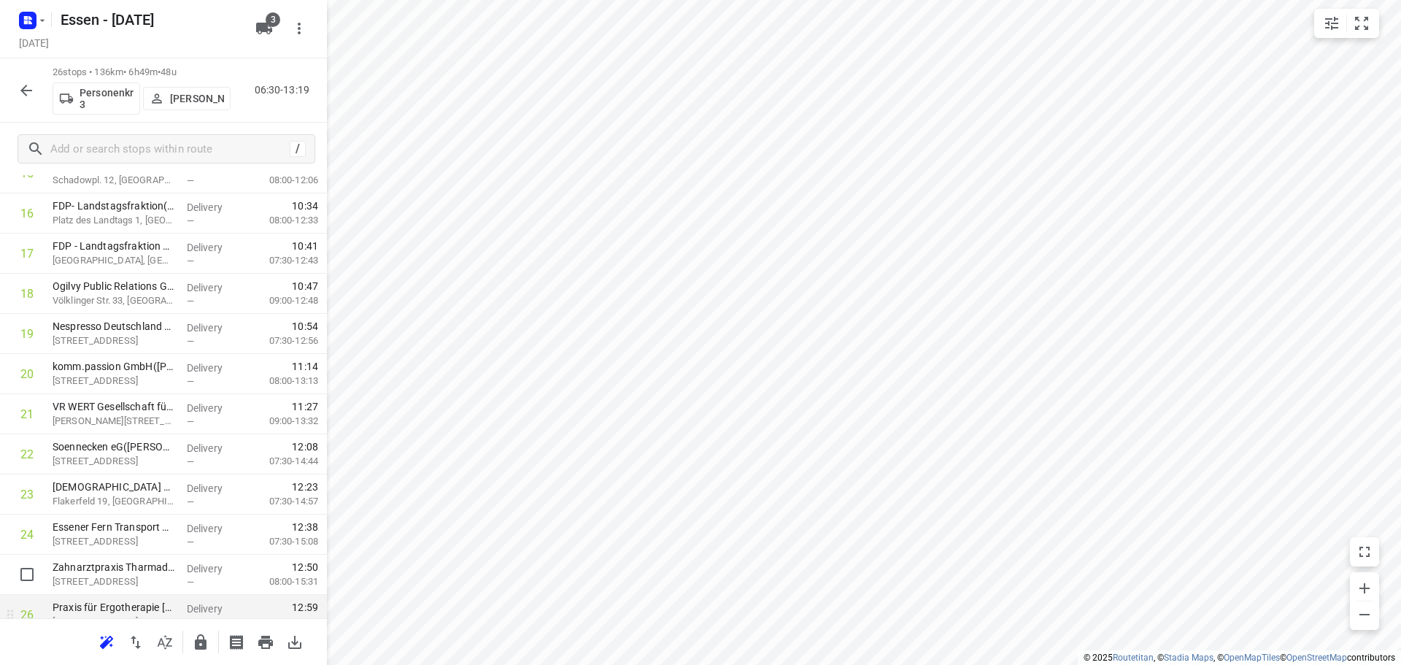
scroll to position [714, 0]
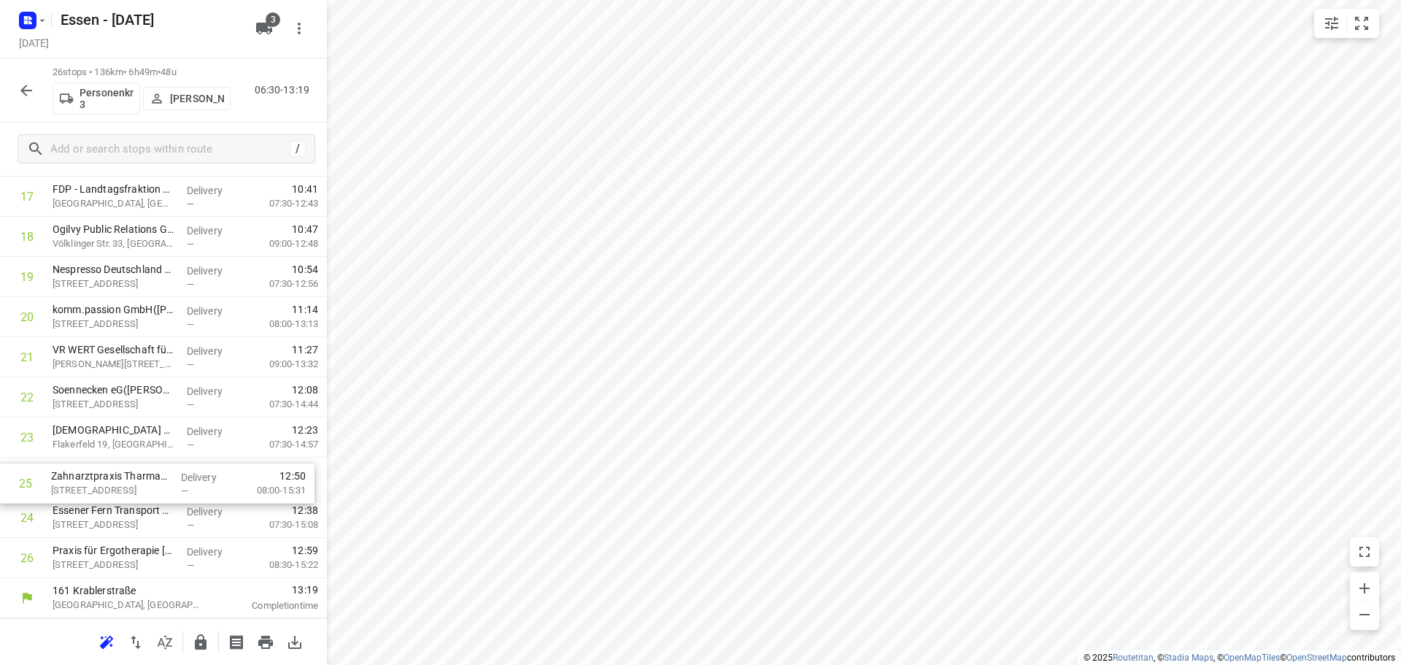
drag, startPoint x: 150, startPoint y: 520, endPoint x: 150, endPoint y: 480, distance: 39.4
click at [150, 480] on div "1 FUNKE Digital GmbH(Allgemein) Jakob-Funke-Platz 1, Essen Delivery — 06:36 07:…" at bounding box center [163, 56] width 327 height 1044
click at [203, 642] on icon "button" at bounding box center [201, 641] width 12 height 15
click at [15, 93] on button "button" at bounding box center [26, 90] width 29 height 29
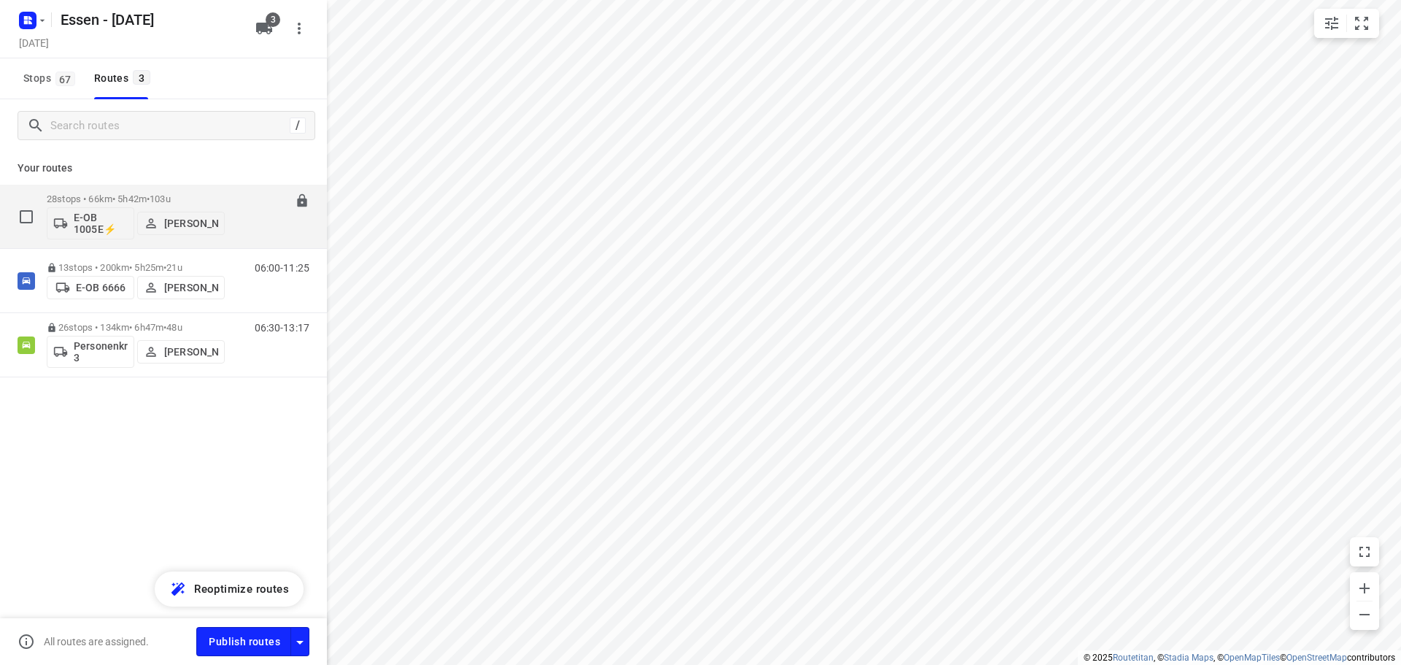
click at [128, 194] on p "28 stops • 66km • 5h42m • 103u" at bounding box center [136, 198] width 178 height 11
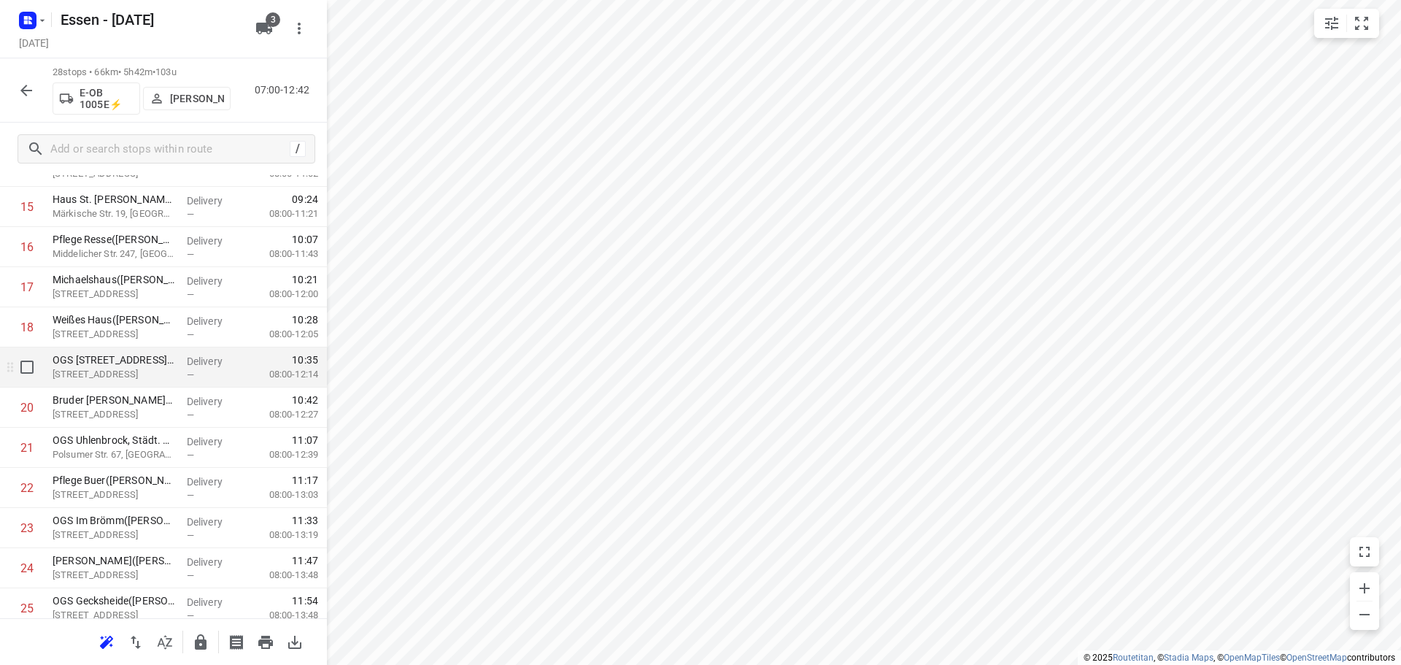
scroll to position [657, 0]
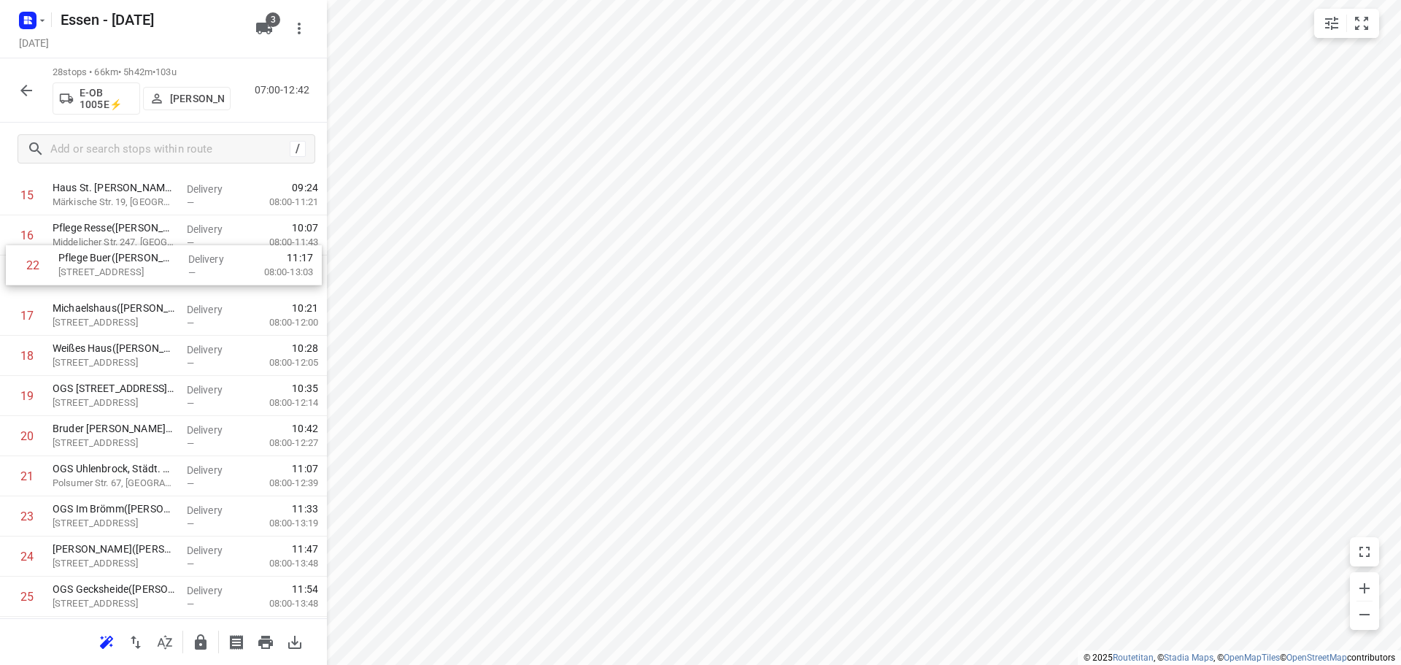
drag, startPoint x: 113, startPoint y: 463, endPoint x: 120, endPoint y: 271, distance: 192.8
click at [120, 271] on div "1 OGS Leipziger Straße(Christiane Biermann) Leipziger Str. 1, Gelsenkirchen Del…" at bounding box center [163, 175] width 327 height 1124
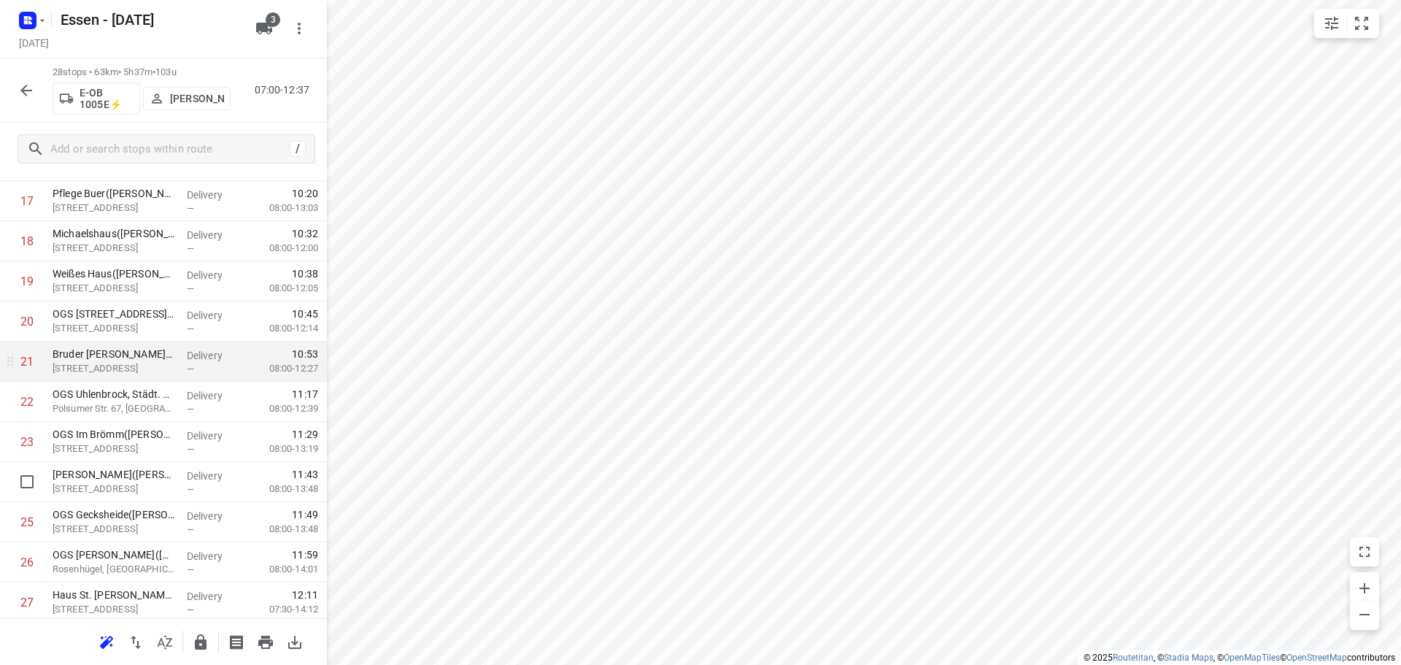
scroll to position [794, 0]
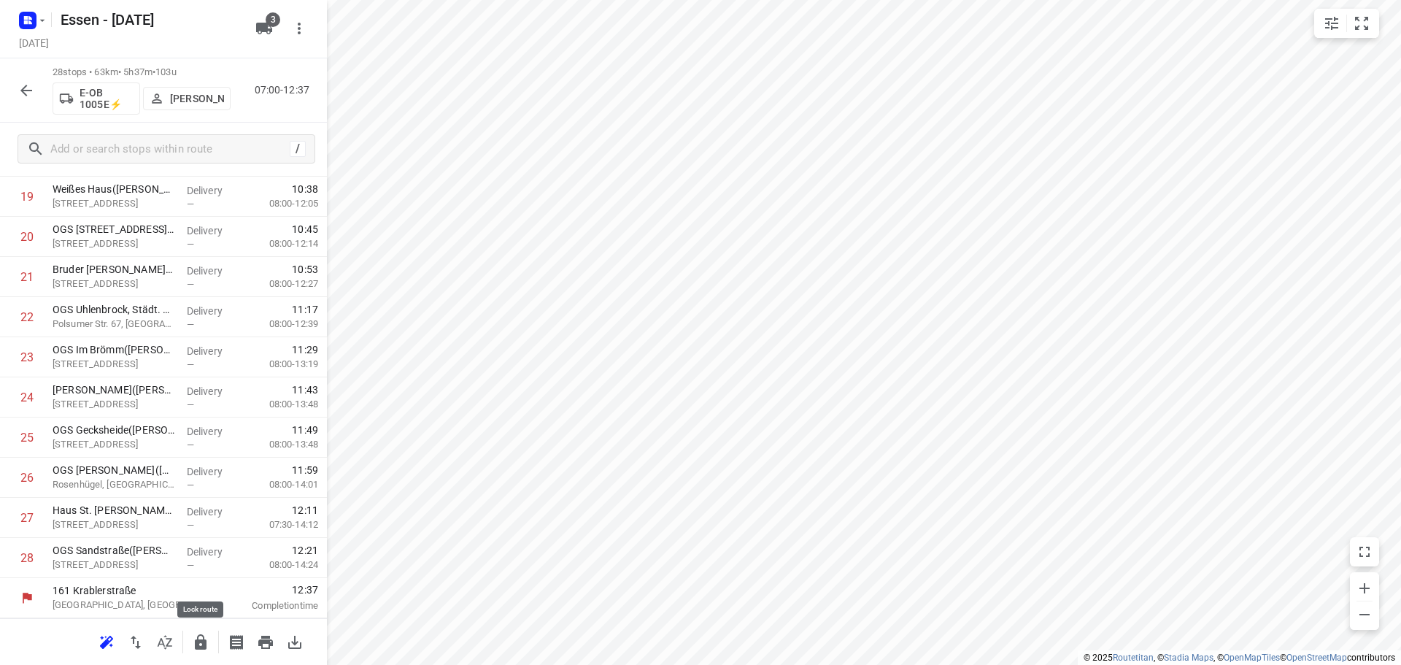
click at [201, 641] on icon "button" at bounding box center [201, 641] width 12 height 15
click at [25, 93] on icon "button" at bounding box center [26, 91] width 12 height 12
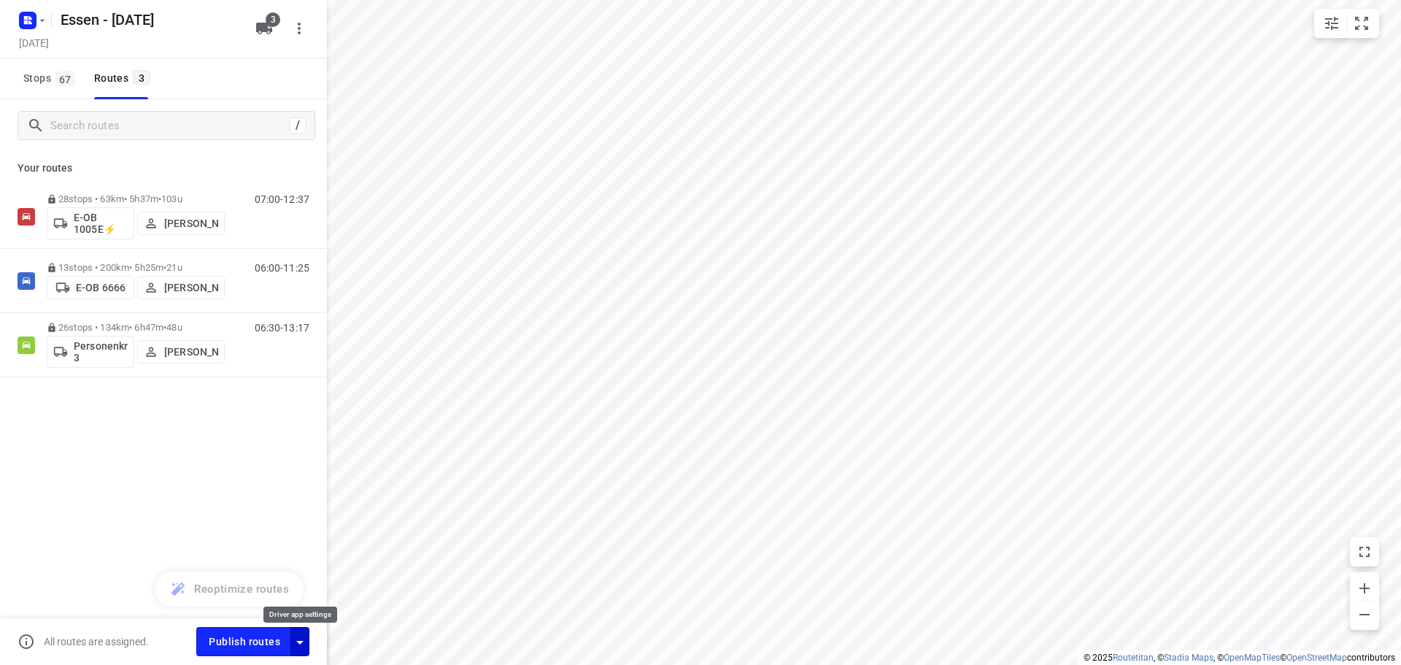
click at [299, 642] on icon "button" at bounding box center [299, 643] width 7 height 4
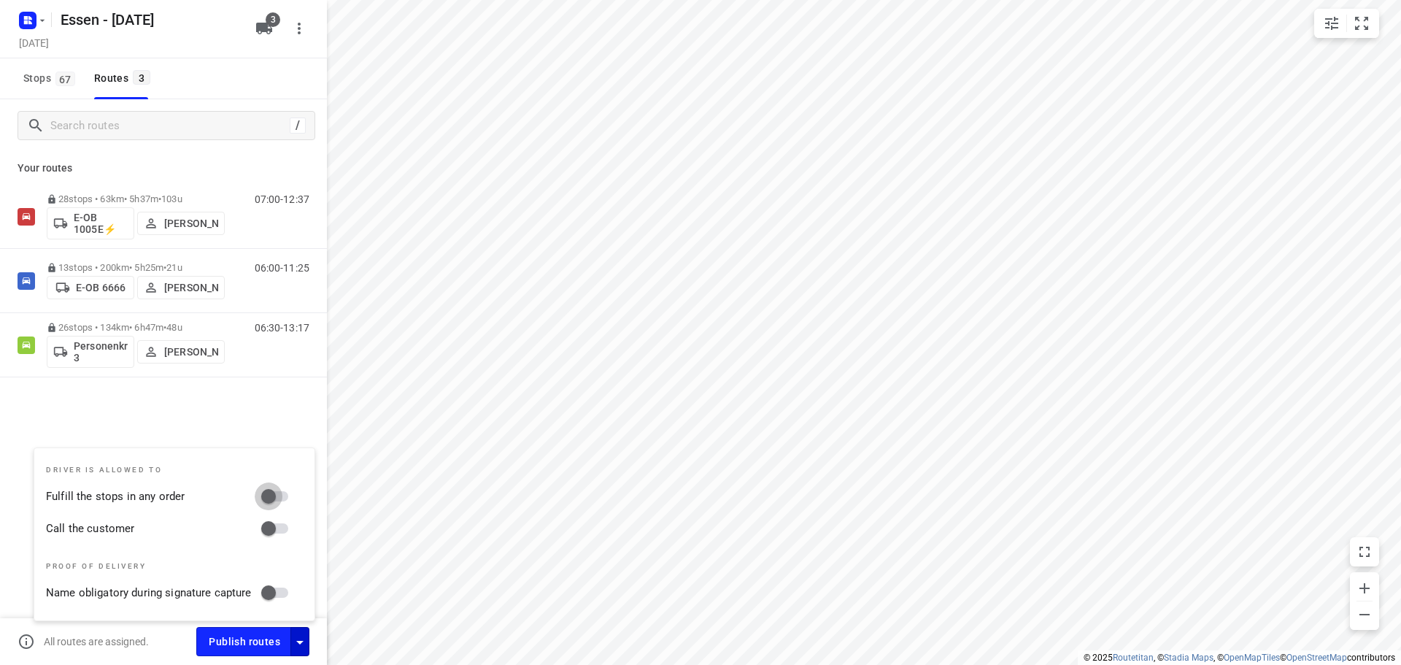
click at [274, 496] on input "Fulfill the stops in any order" at bounding box center [268, 496] width 83 height 28
checkbox input "true"
click at [275, 525] on input "Call the customer" at bounding box center [268, 529] width 83 height 28
checkbox input "true"
click at [226, 401] on div "28 stops • 63km • 5h37m • 103u E-OB 1005E⚡ Rüdiger Grocholski 07:00-12:37 13 st…" at bounding box center [163, 332] width 327 height 295
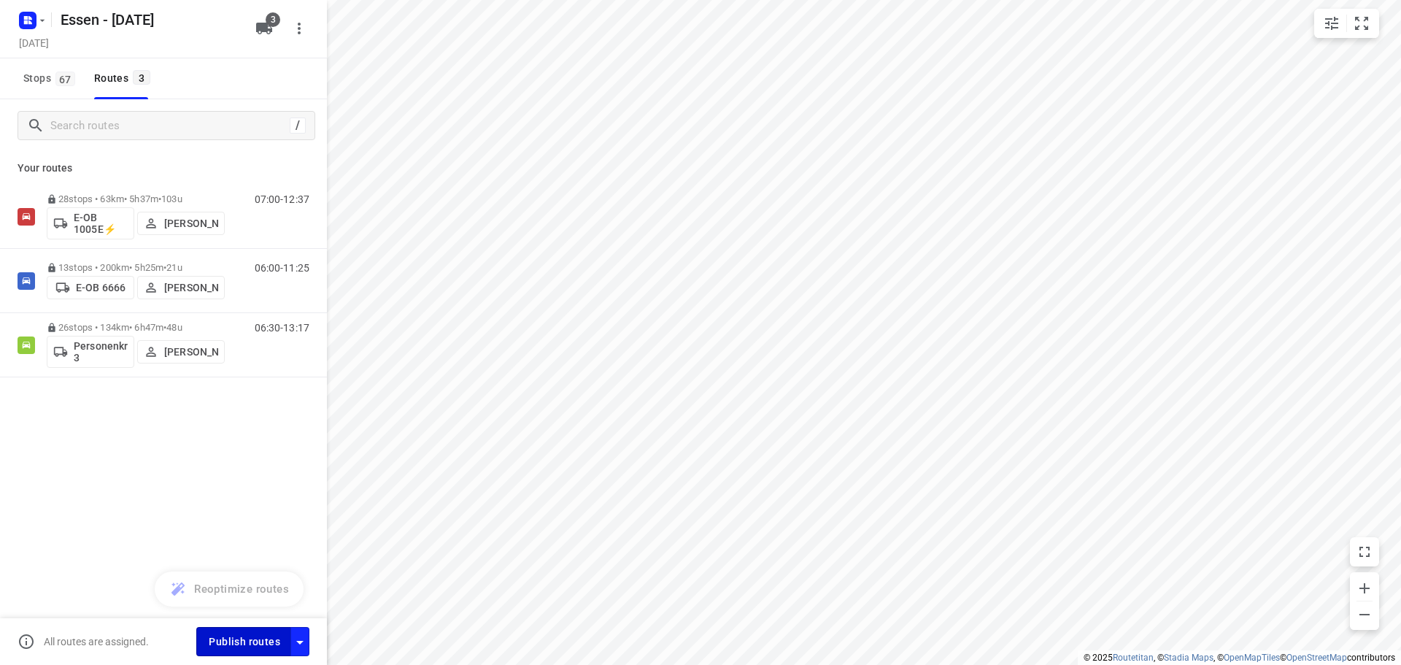
click at [252, 645] on span "Publish routes" at bounding box center [245, 642] width 72 height 18
